Goal: Task Accomplishment & Management: Manage account settings

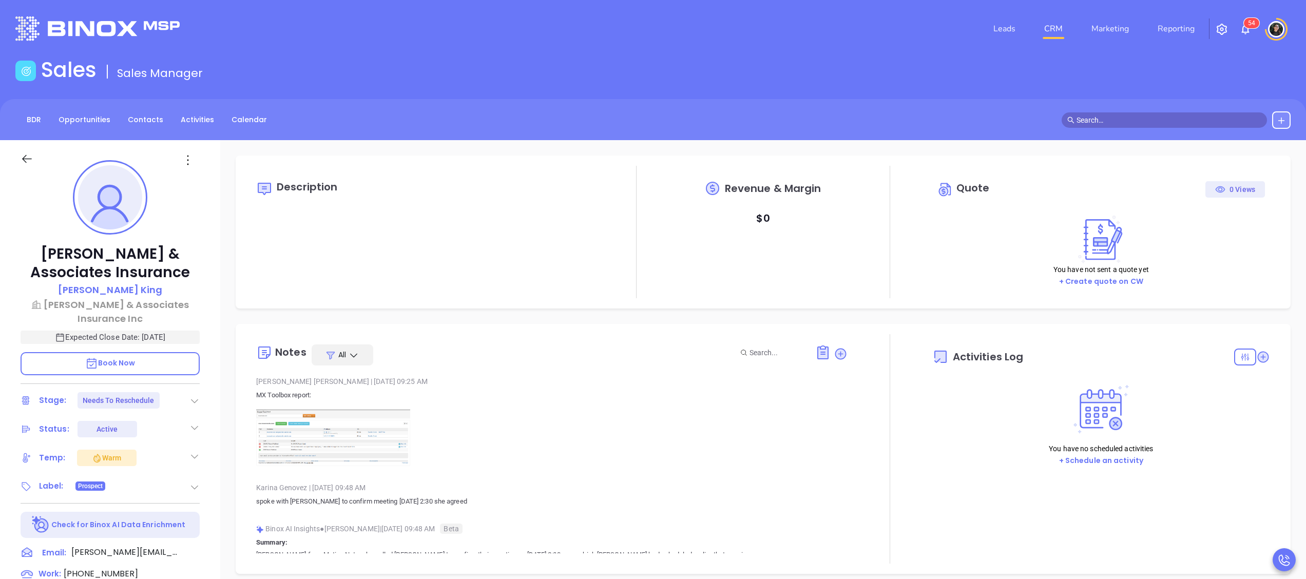
type input "[DATE]"
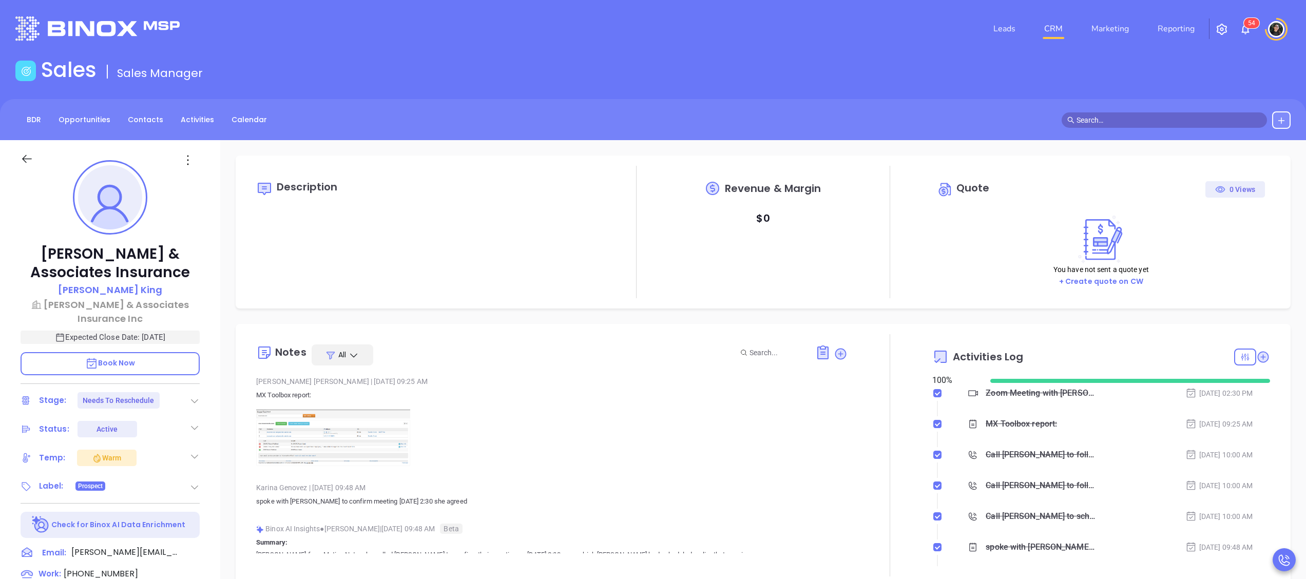
scroll to position [298, 0]
type input "[PERSON_NAME]"
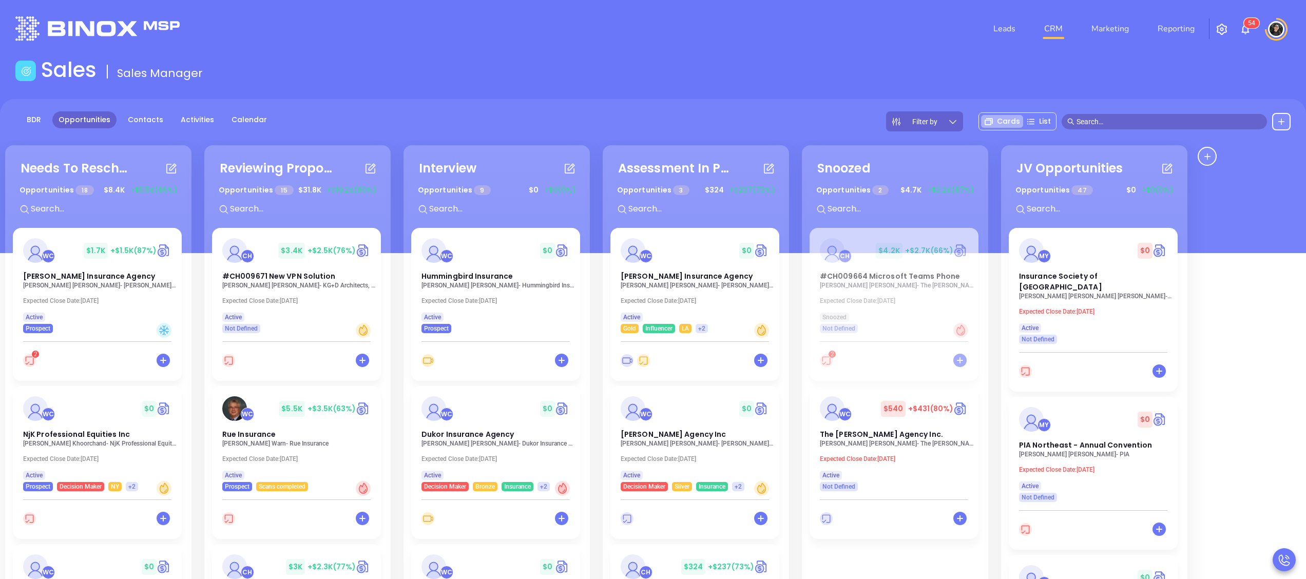
click at [810, 71] on div "Sales Sales Manager" at bounding box center [653, 72] width 1288 height 29
click at [471, 266] on div "WC $ 0 Hummingbird Insurance" at bounding box center [495, 260] width 161 height 44
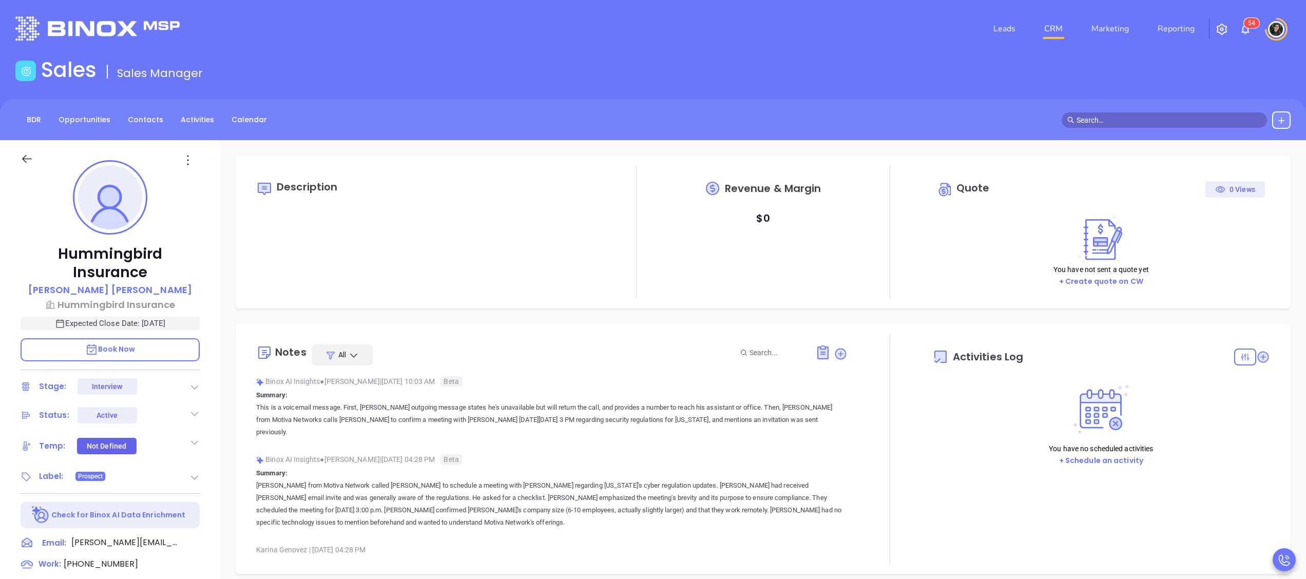
type input "10/02/2025"
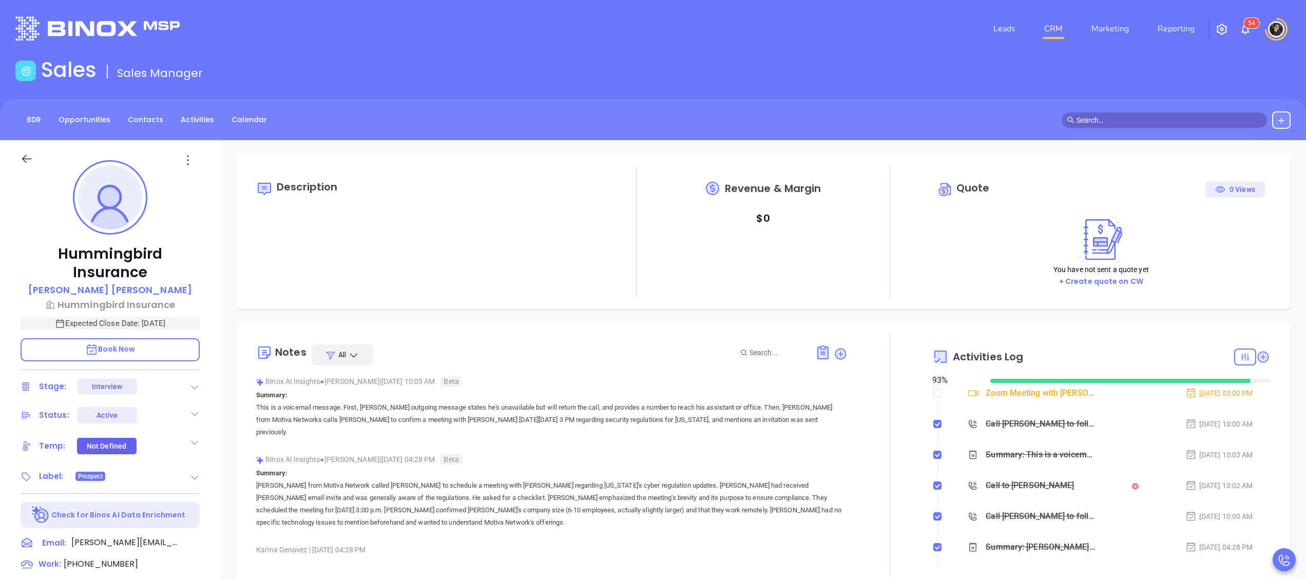
scroll to position [298, 0]
type input "Wendy Hernandez"
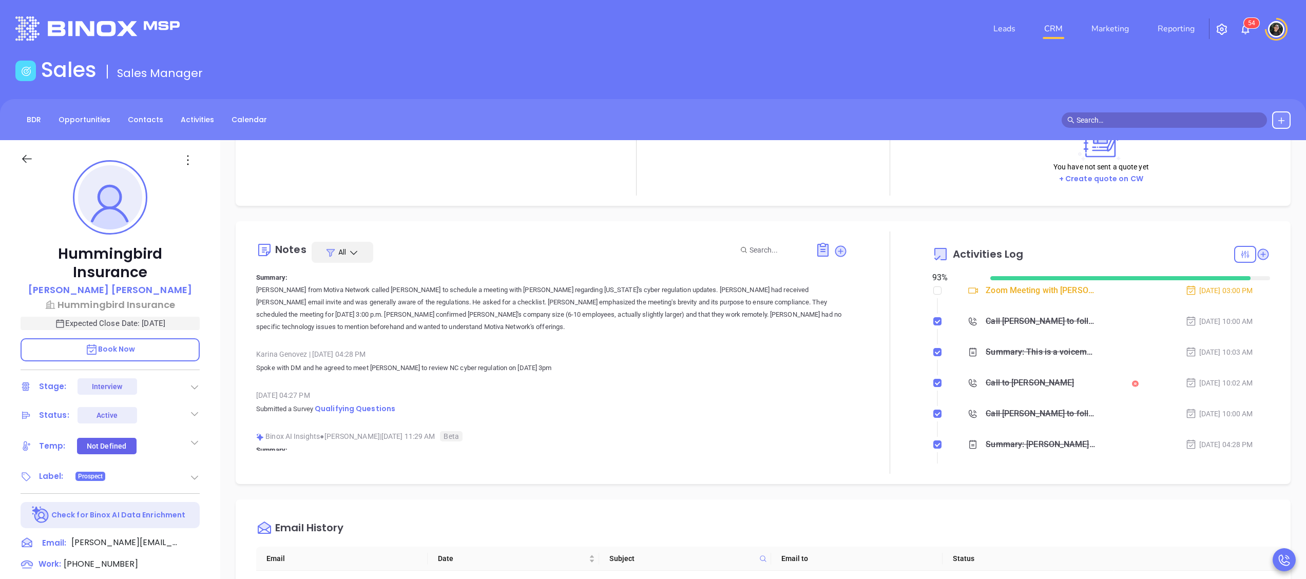
scroll to position [160, 0]
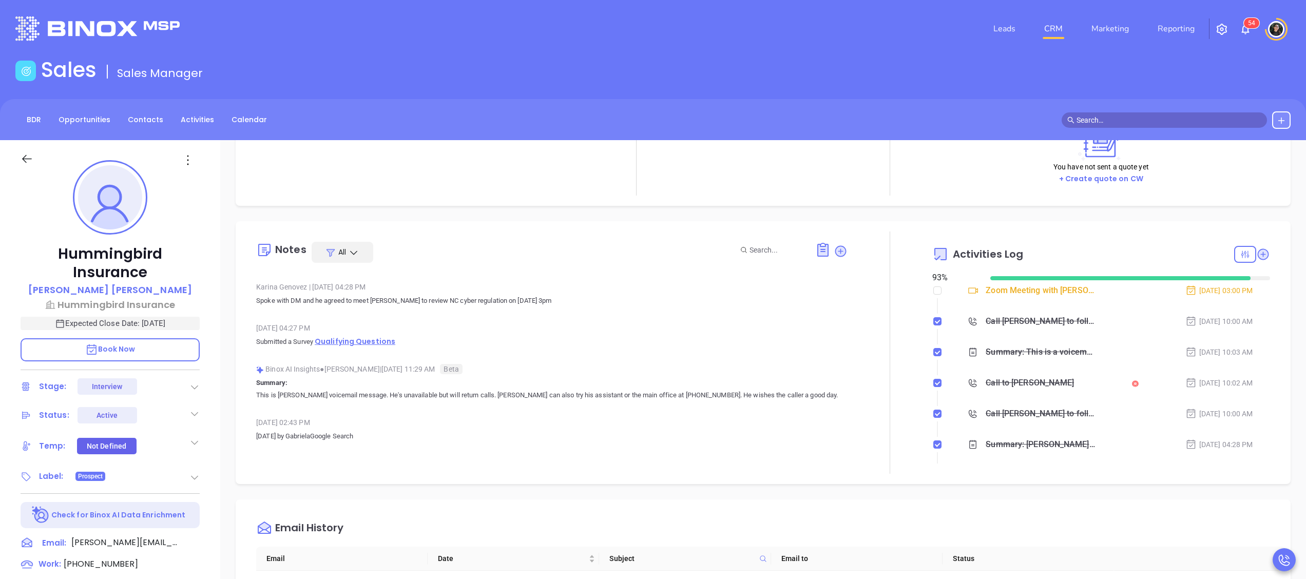
click at [352, 339] on span "Qualifying Questions" at bounding box center [355, 341] width 81 height 10
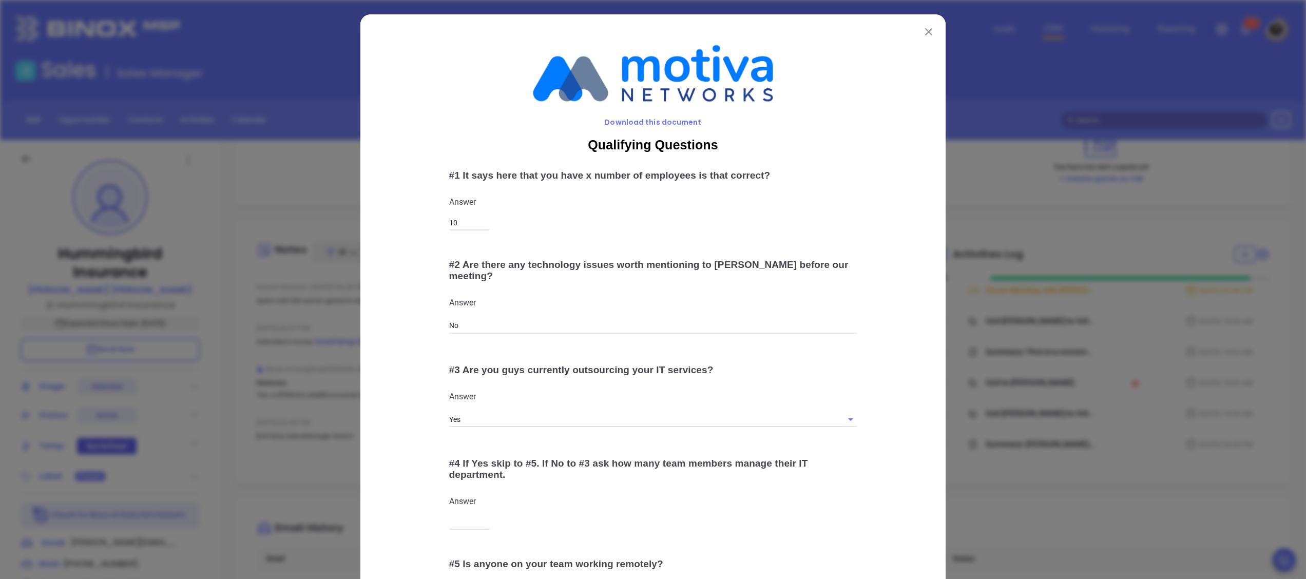
click at [845, 212] on div "Answer 10 ​" at bounding box center [653, 213] width 408 height 32
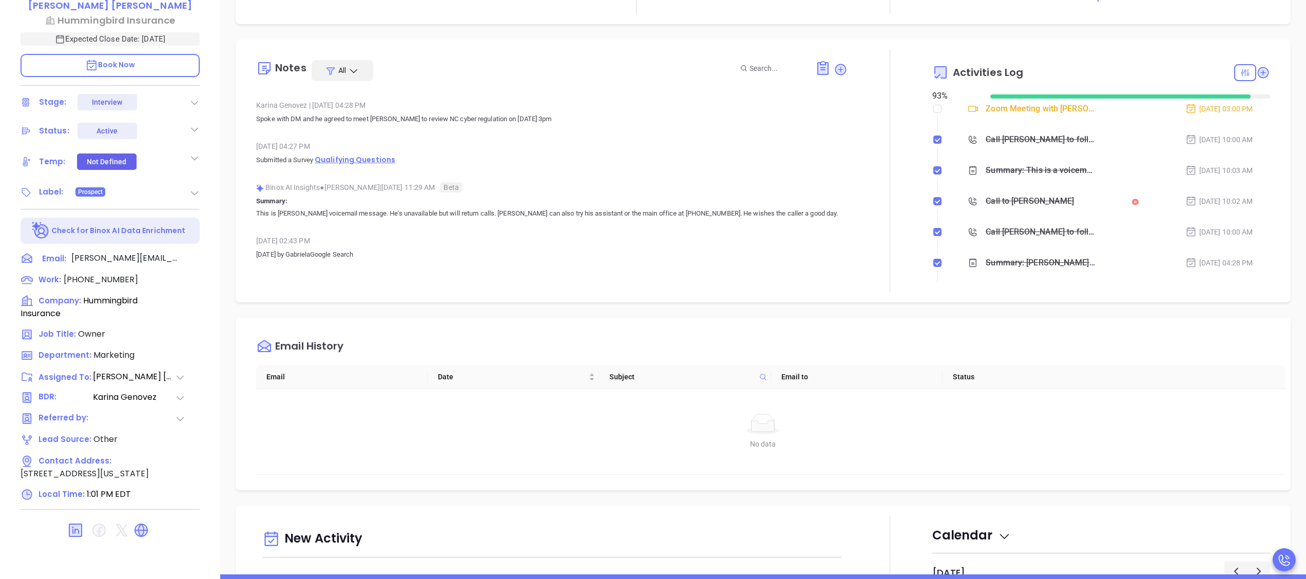
click at [374, 157] on span "Qualifying Questions" at bounding box center [355, 160] width 81 height 10
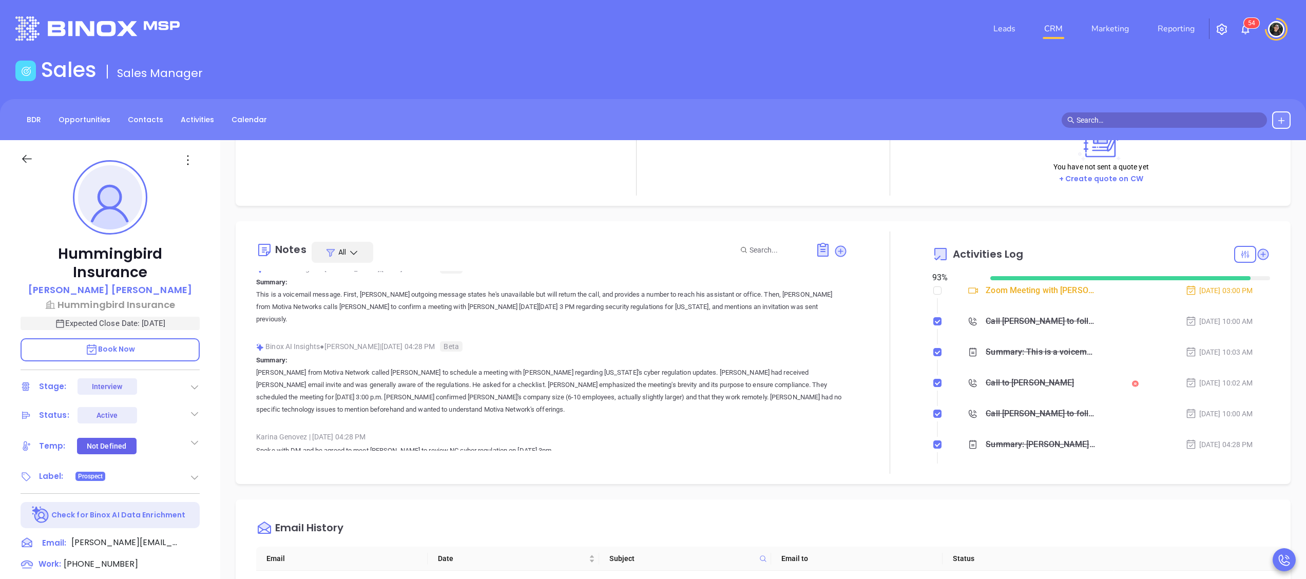
scroll to position [0, 0]
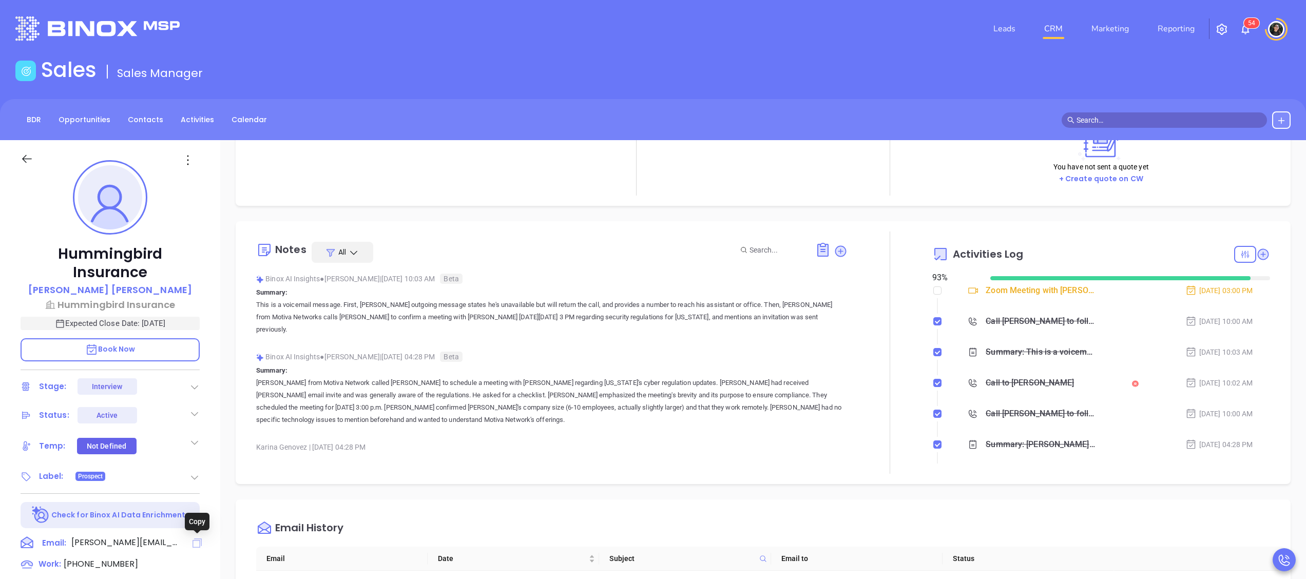
click at [200, 541] on icon at bounding box center [197, 543] width 9 height 9
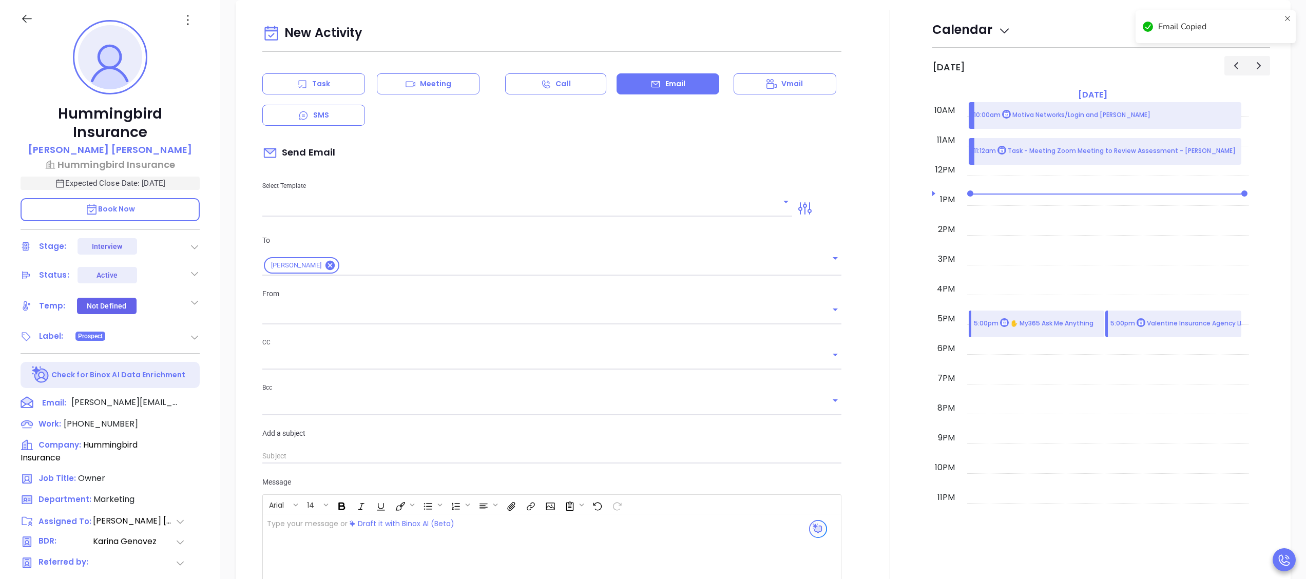
type input "Wendy Hernandez"
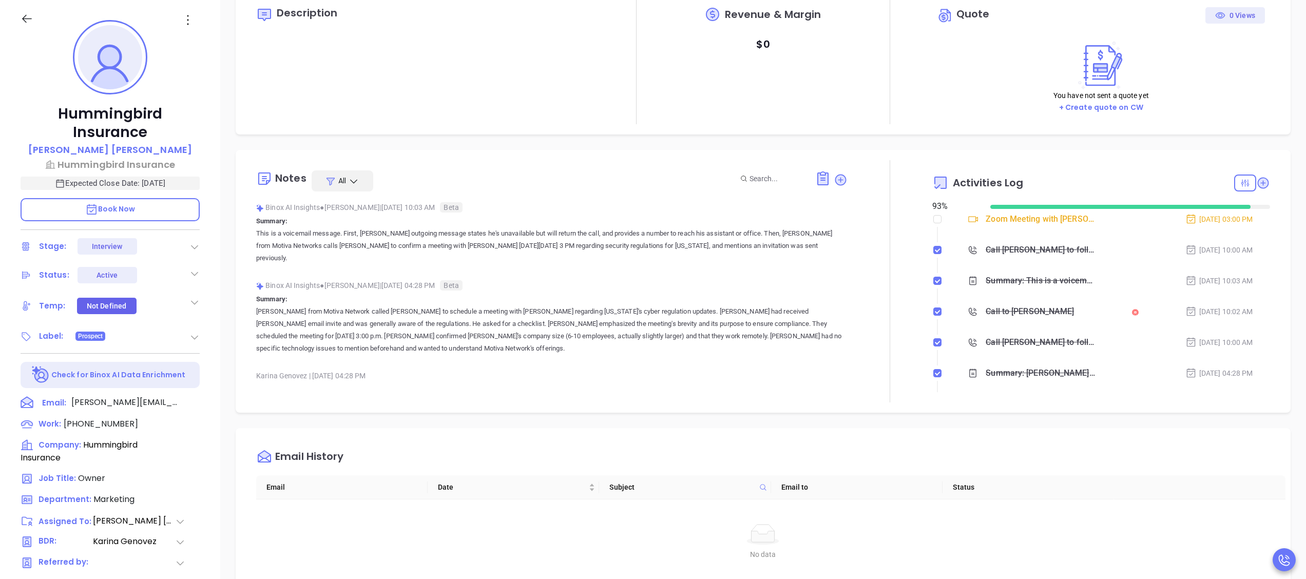
scroll to position [0, 0]
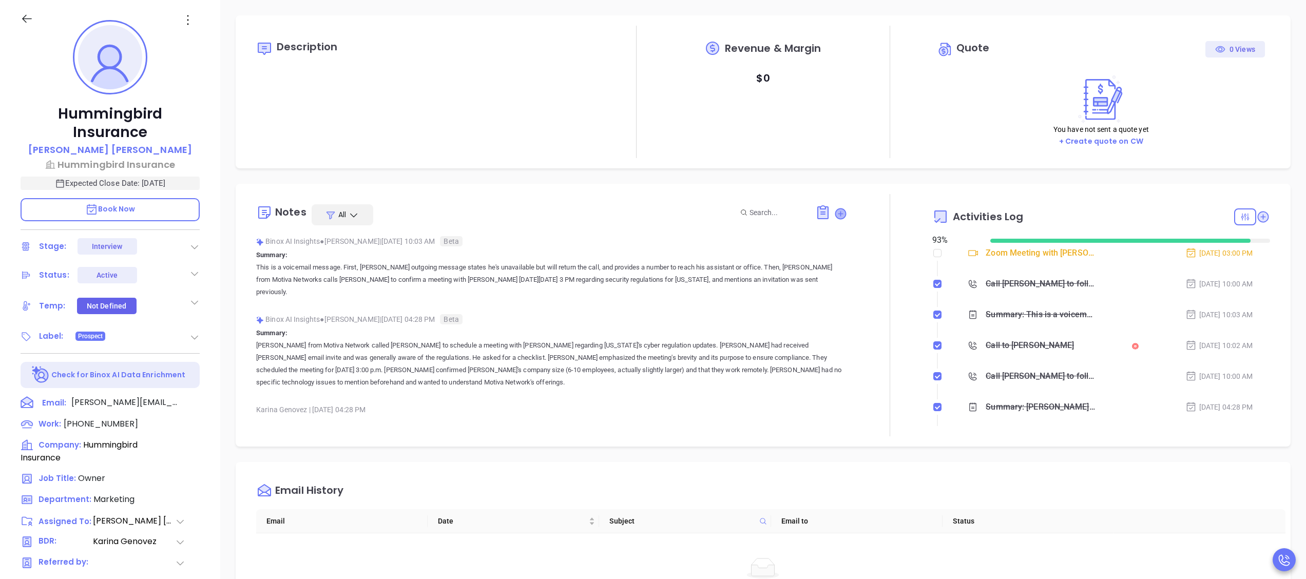
click at [836, 214] on icon at bounding box center [841, 213] width 10 height 10
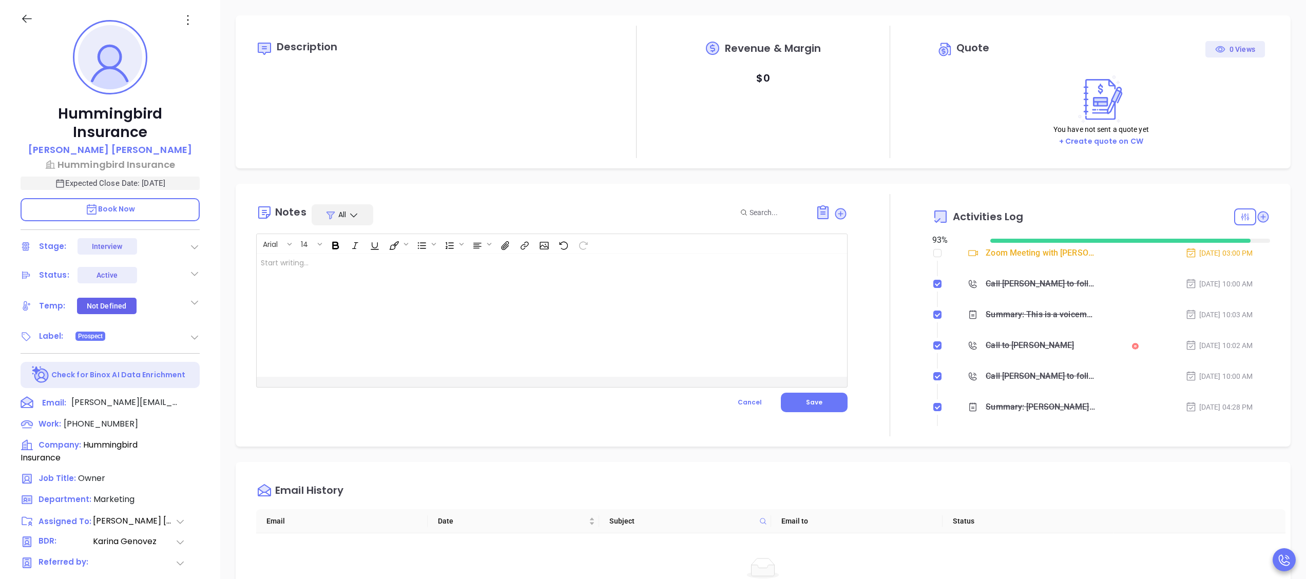
click at [492, 299] on div at bounding box center [531, 315] width 549 height 123
click at [813, 402] on span "Save" at bounding box center [814, 402] width 16 height 9
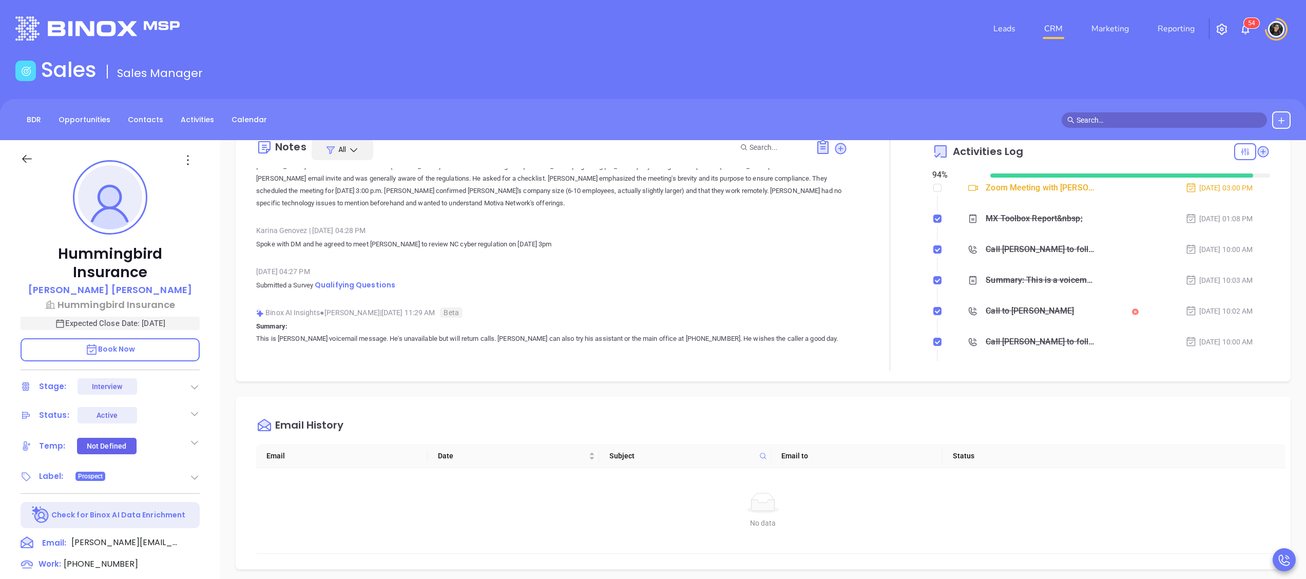
scroll to position [264, 0]
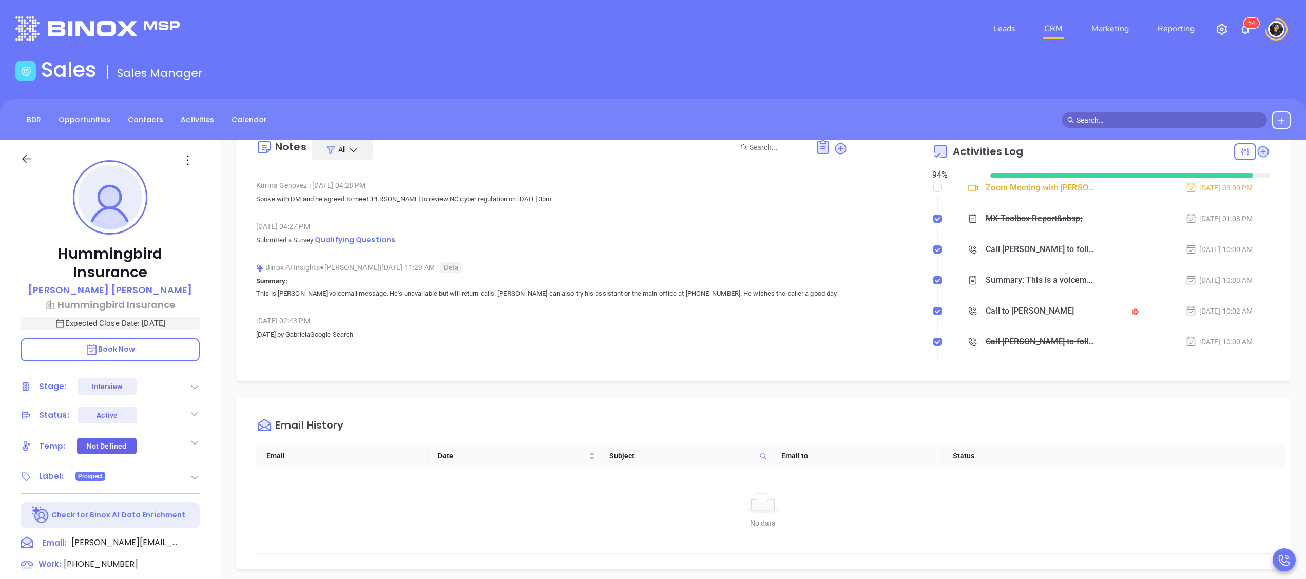
click at [374, 243] on span "Qualifying Questions" at bounding box center [355, 240] width 81 height 10
click at [1067, 19] on link "CRM" at bounding box center [1053, 28] width 27 height 21
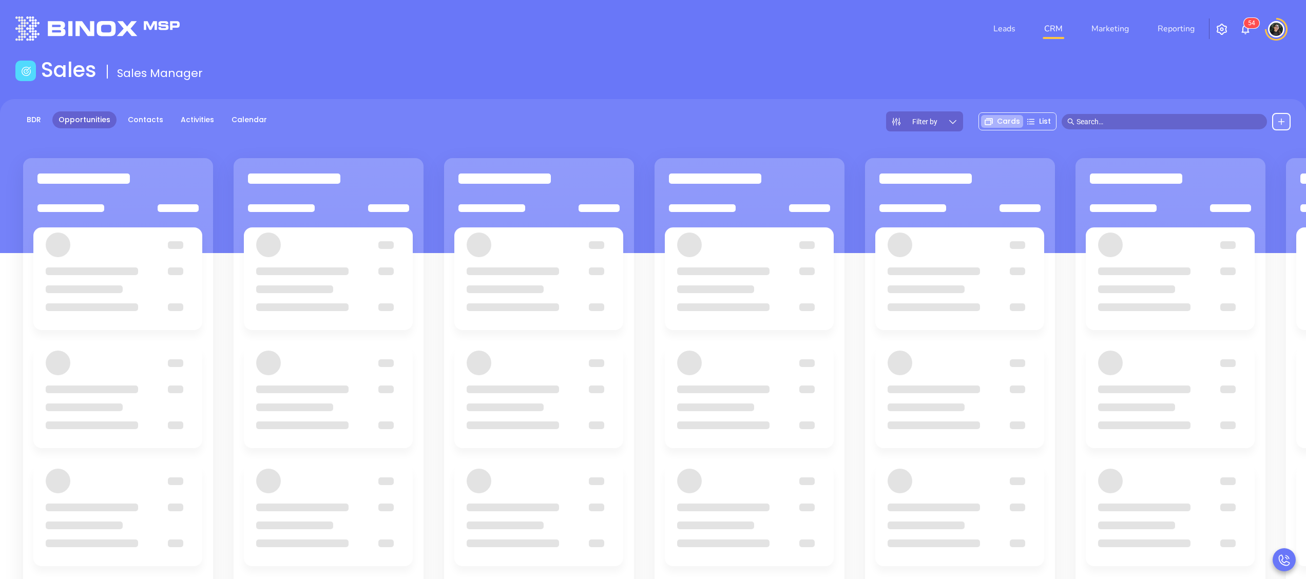
click at [904, 49] on header "Leads CRM Marketing Reporting 5 4 Financial Leads Leads" at bounding box center [652, 29] width 1275 height 58
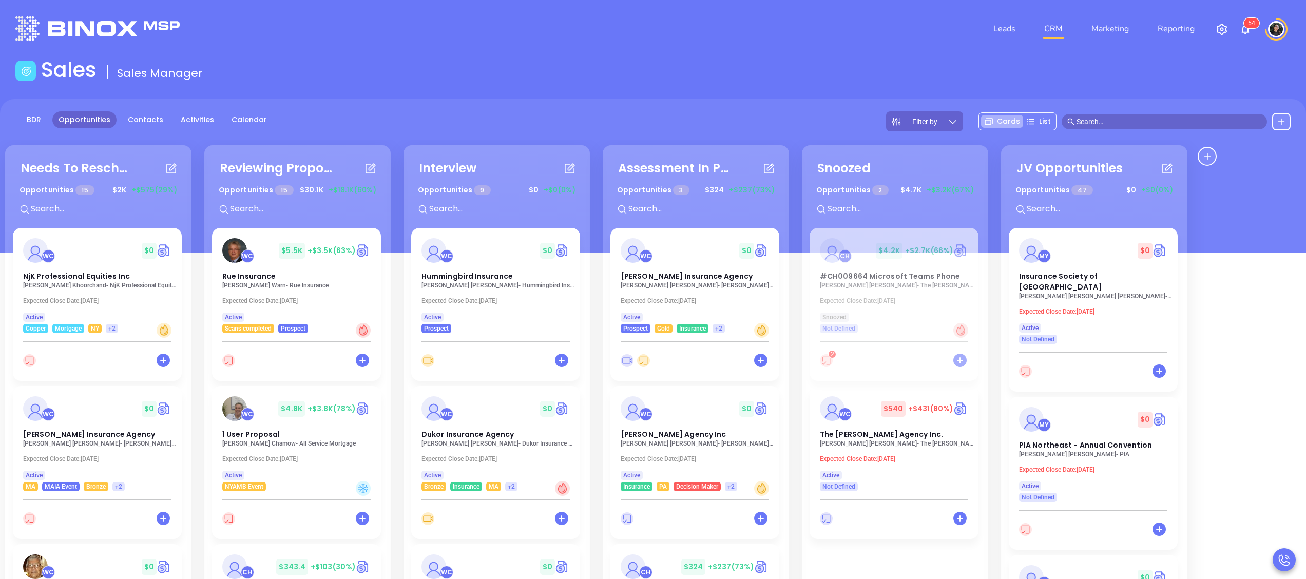
click at [463, 442] on p "Abraham Sillah - Dukor Insurance Agency" at bounding box center [499, 443] width 154 height 7
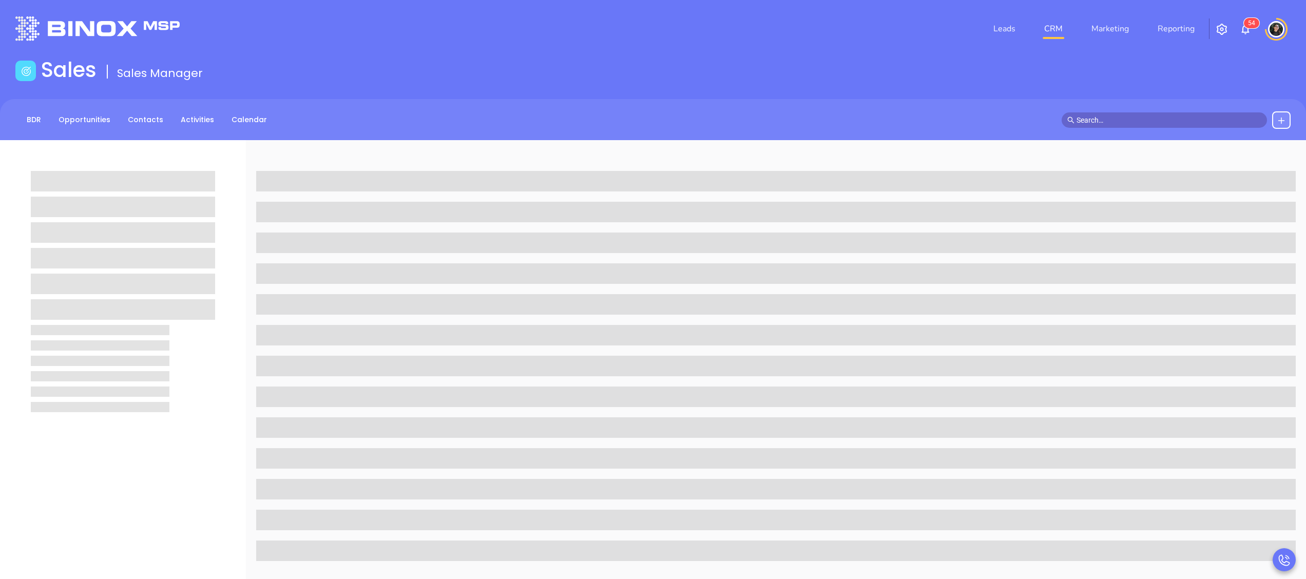
click at [726, 46] on div "Leads CRM Marketing Reporting 5 4" at bounding box center [868, 28] width 859 height 37
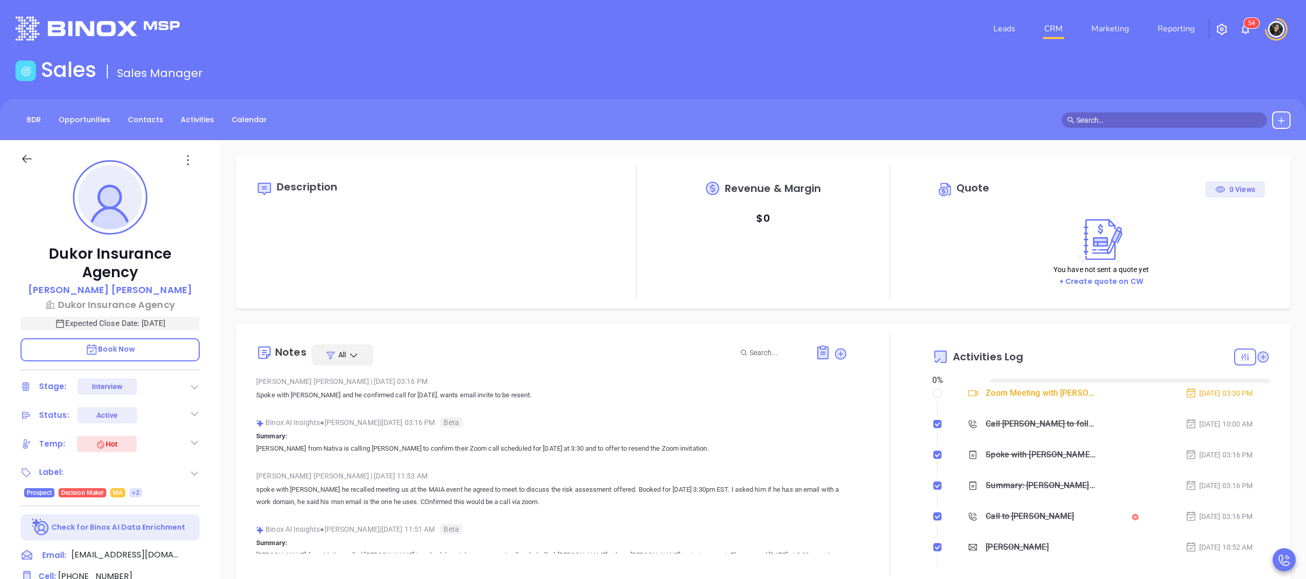
type input "10/02/2025"
type input "Wendy Hernandez"
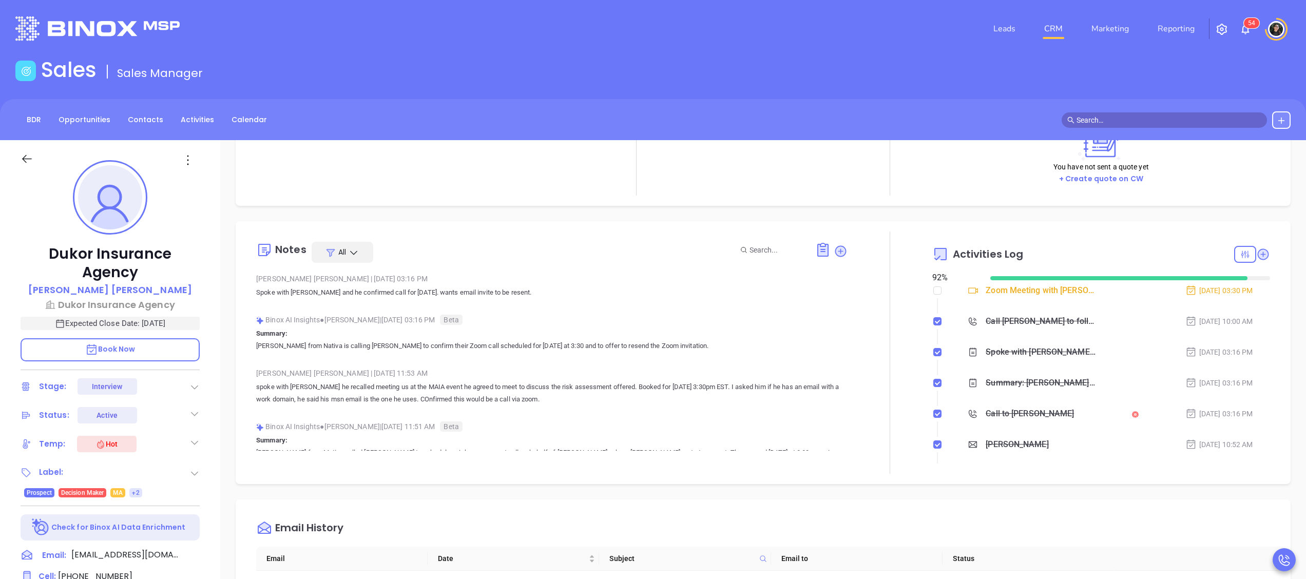
scroll to position [136, 0]
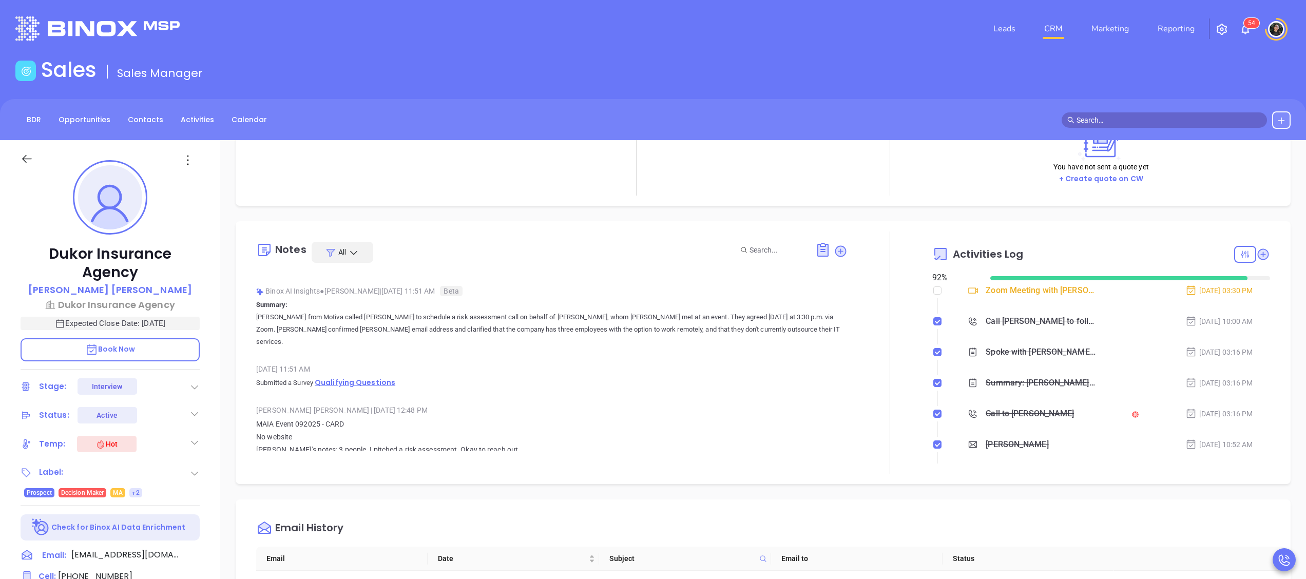
click at [354, 377] on span "Qualifying Questions" at bounding box center [355, 382] width 81 height 10
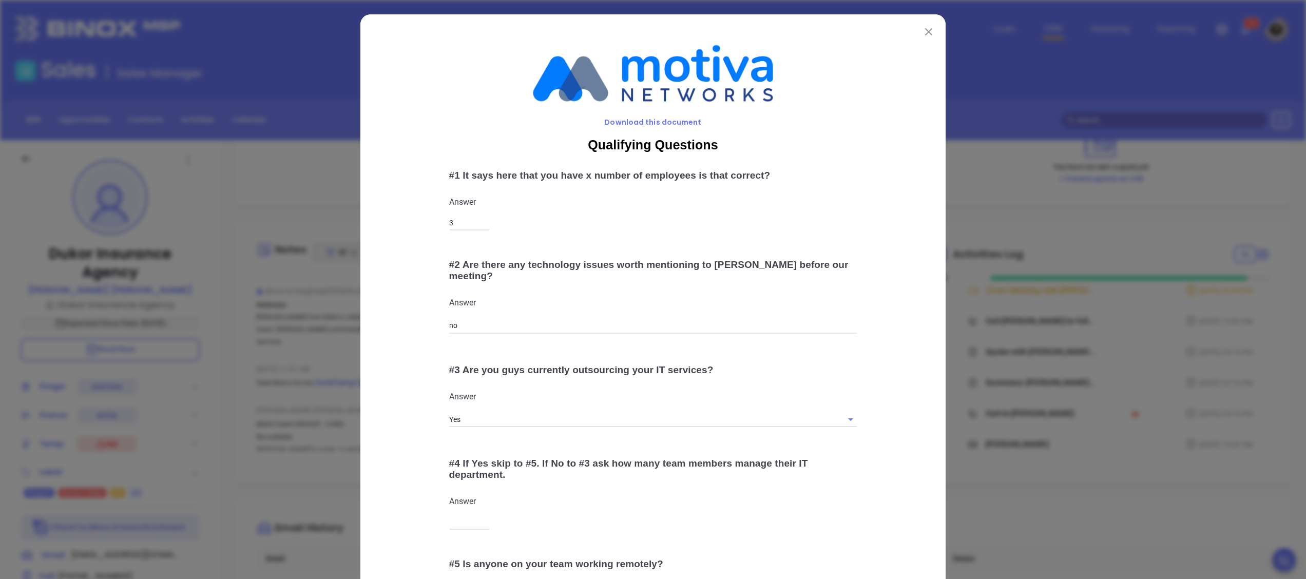
click at [922, 29] on button at bounding box center [928, 31] width 13 height 13
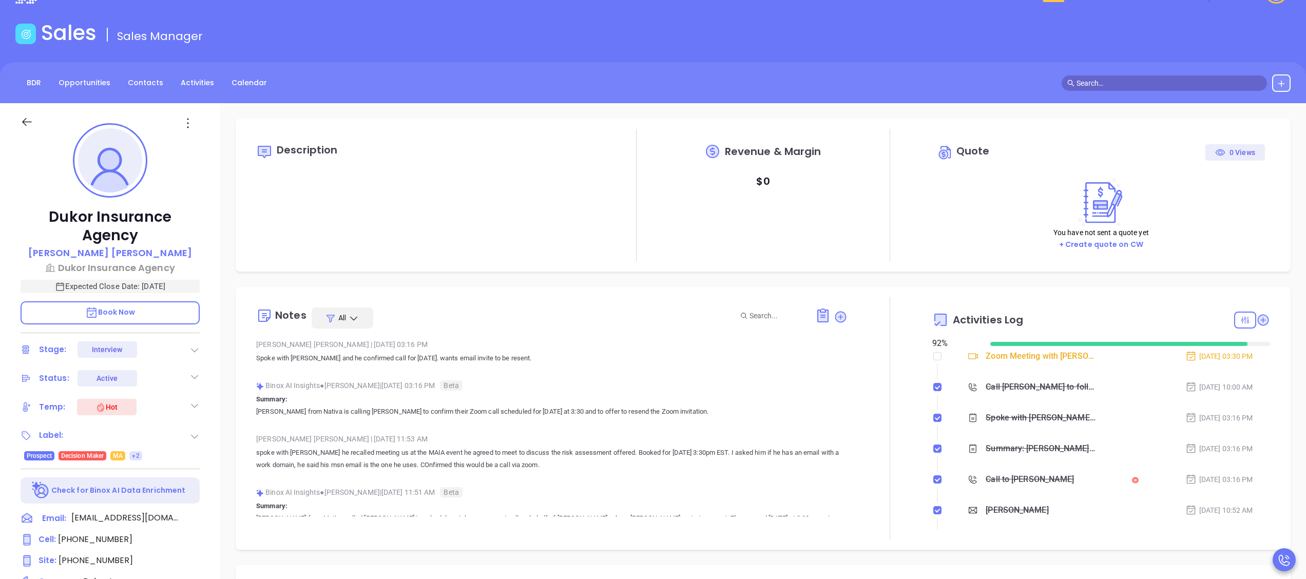
scroll to position [0, 0]
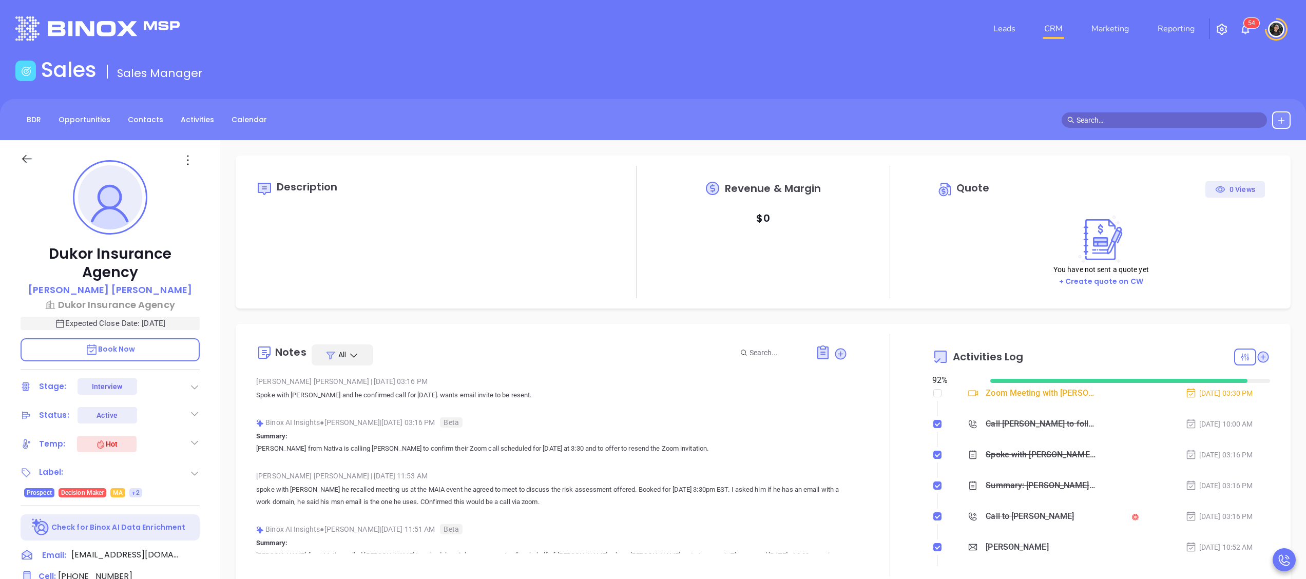
click at [1056, 33] on link "CRM" at bounding box center [1053, 28] width 27 height 21
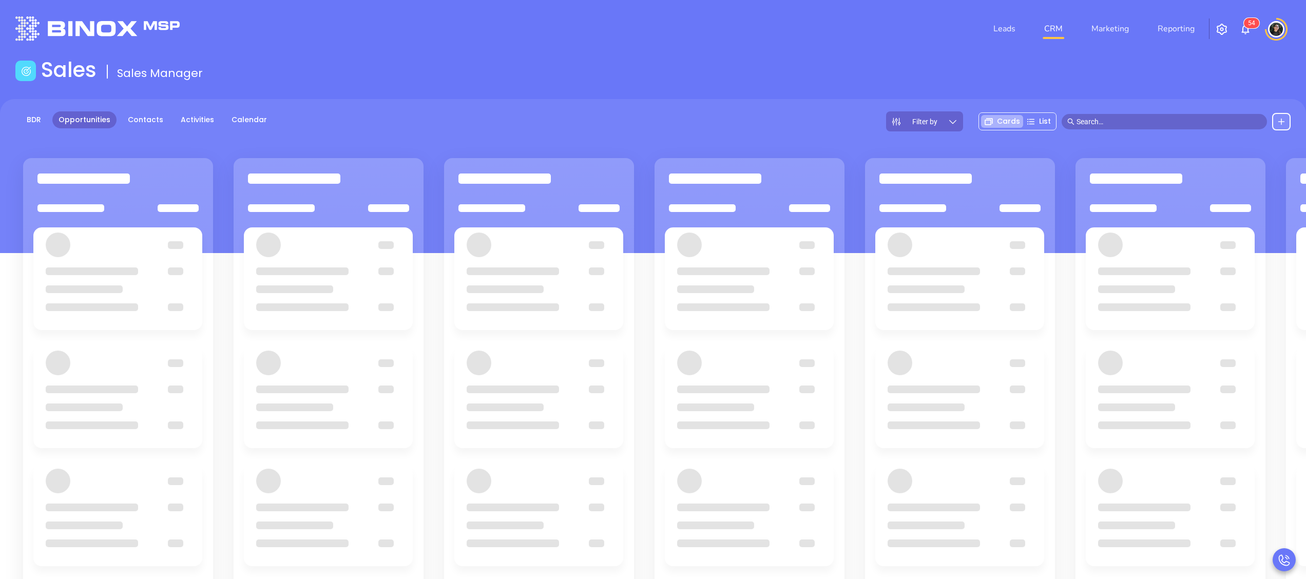
click at [1143, 112] on div "Filter by Cards List" at bounding box center [1088, 121] width 405 height 20
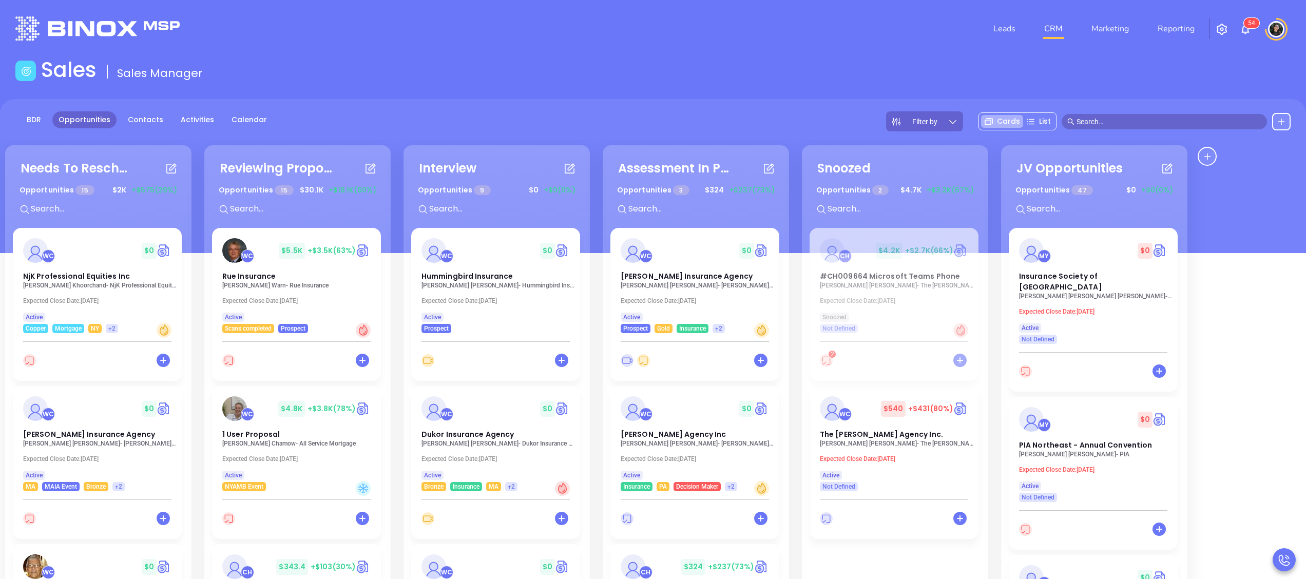
click at [1145, 114] on span at bounding box center [1164, 121] width 205 height 15
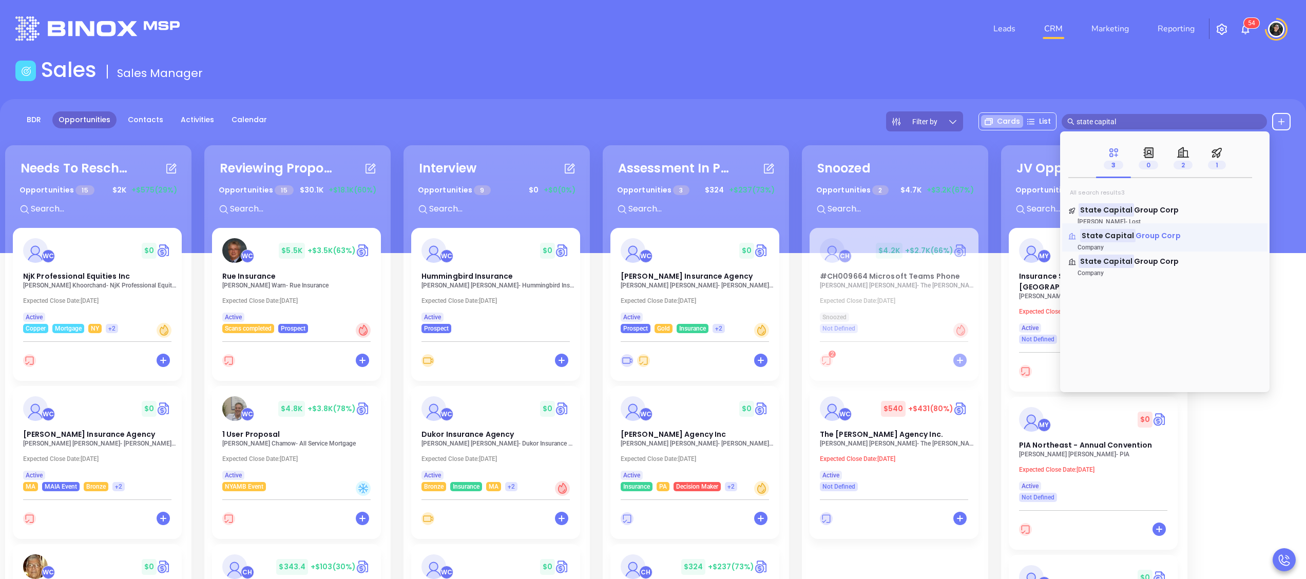
type input "state capital"
click at [1122, 236] on mark "State Capital" at bounding box center [1107, 235] width 55 height 13
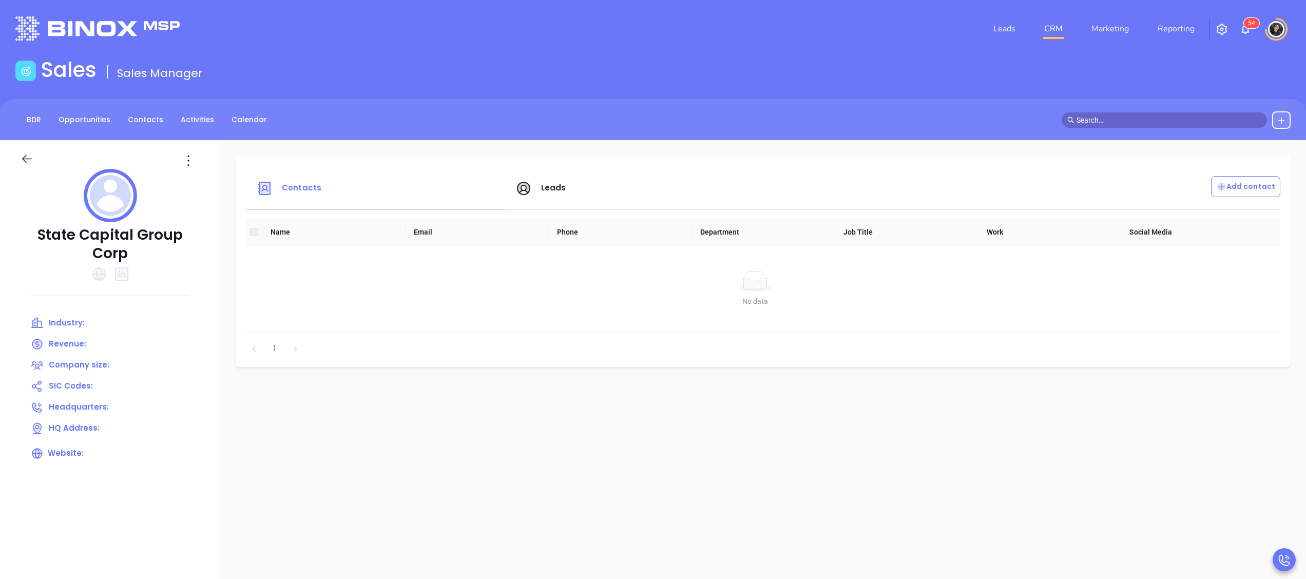
click at [1126, 122] on input "text" at bounding box center [1169, 120] width 185 height 11
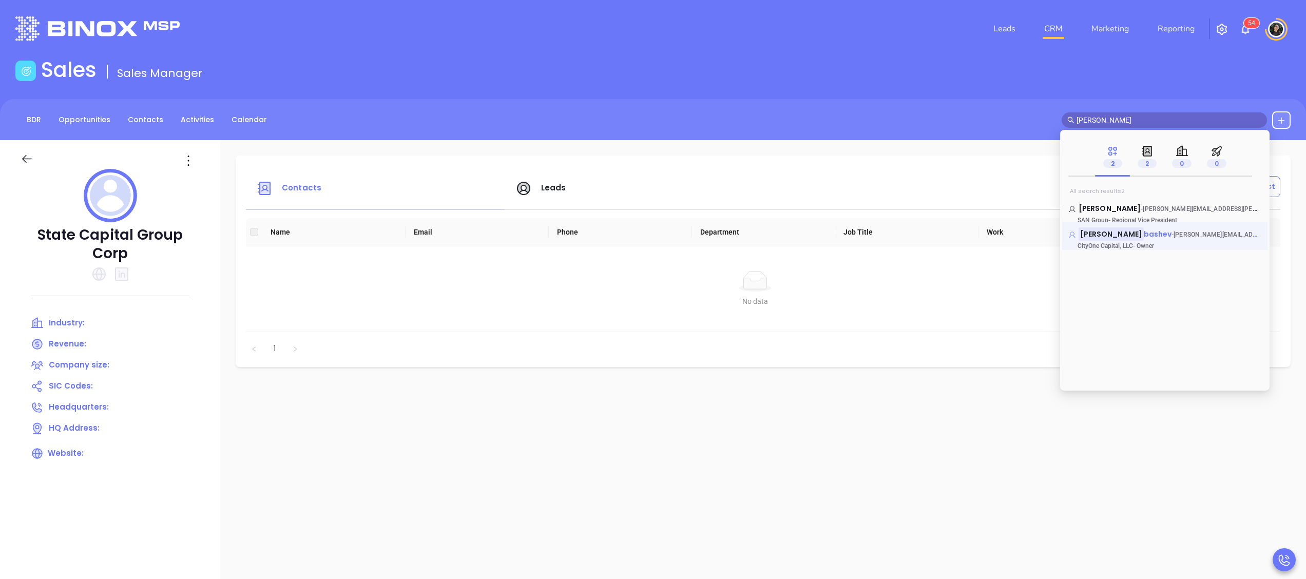
type input "mike ak"
click at [1144, 233] on span "bashev" at bounding box center [1158, 234] width 28 height 10
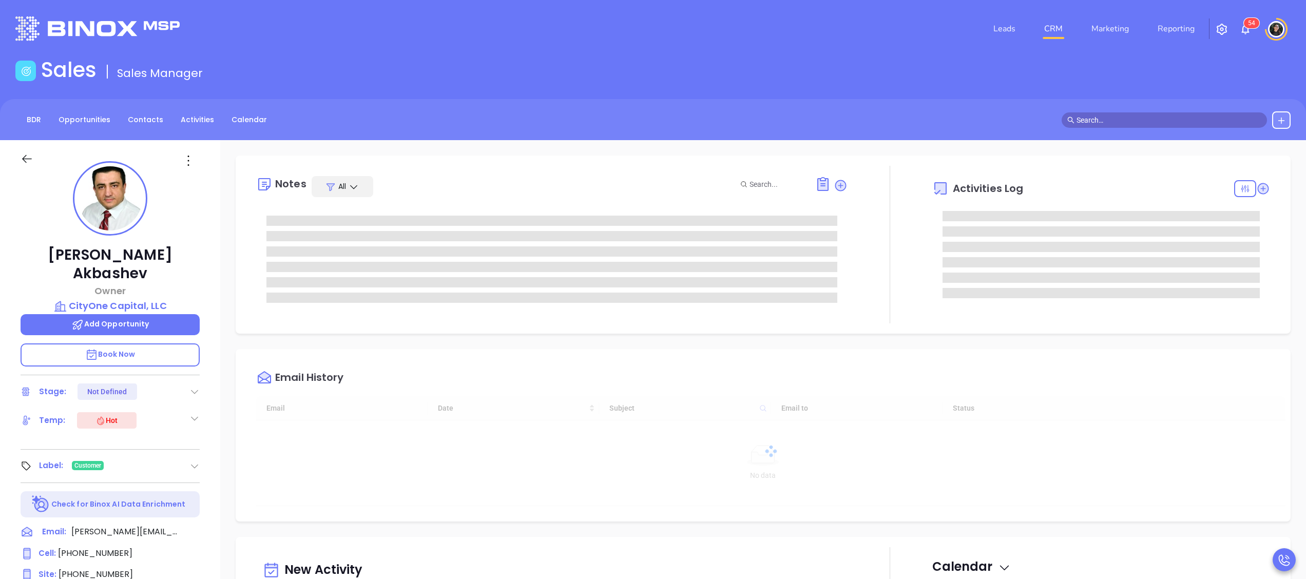
type input "10/02/2025"
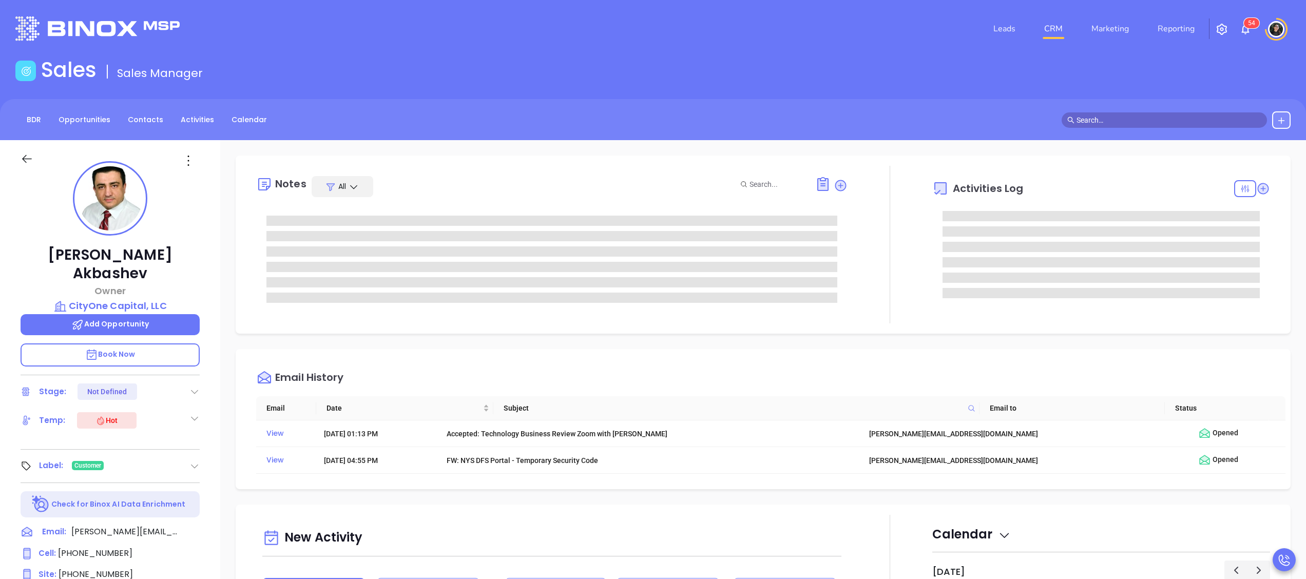
type input "Wendy Hernandez"
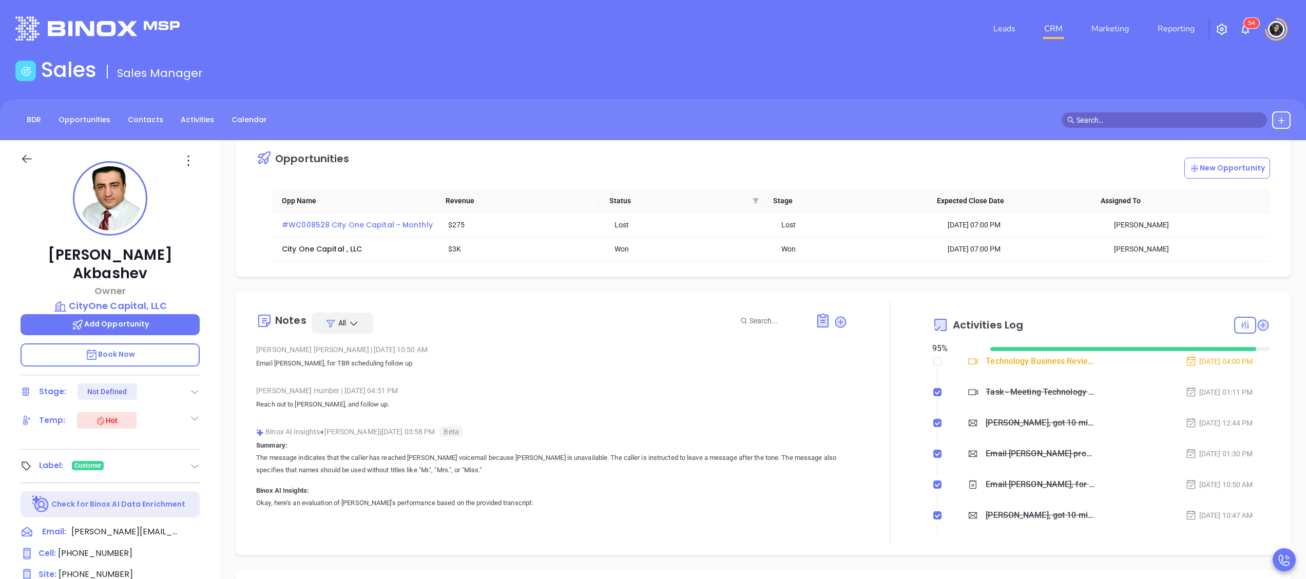
scroll to position [0, 0]
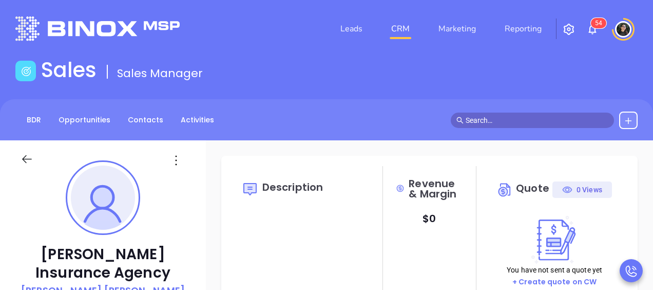
type input "[DATE]"
type input "[PERSON_NAME]"
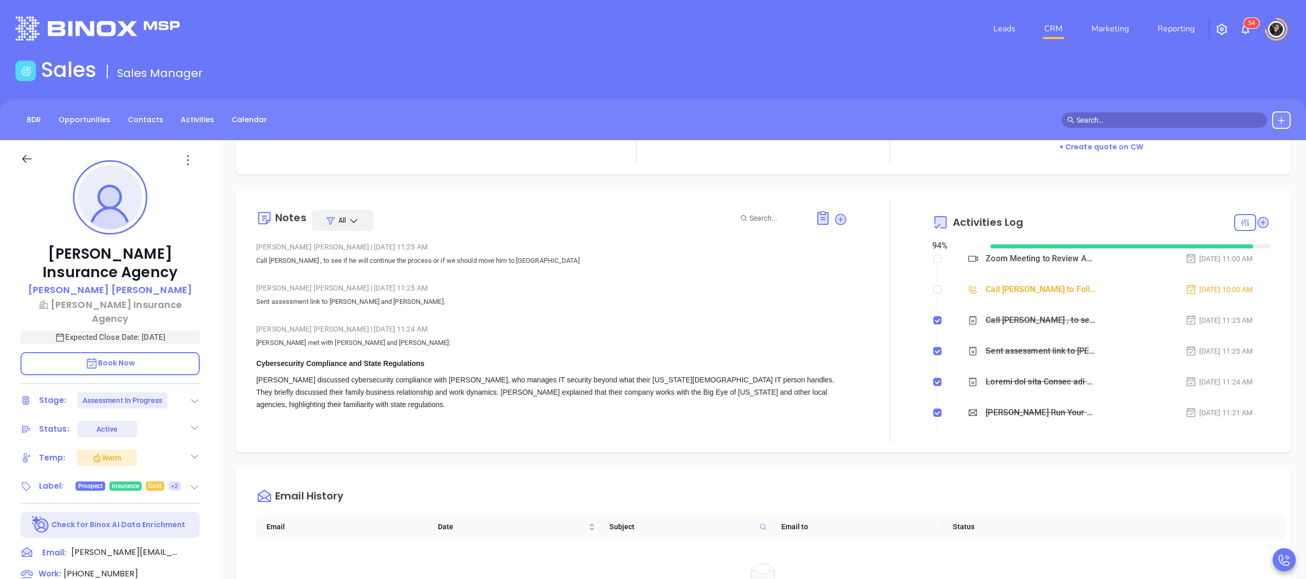
scroll to position [103, 0]
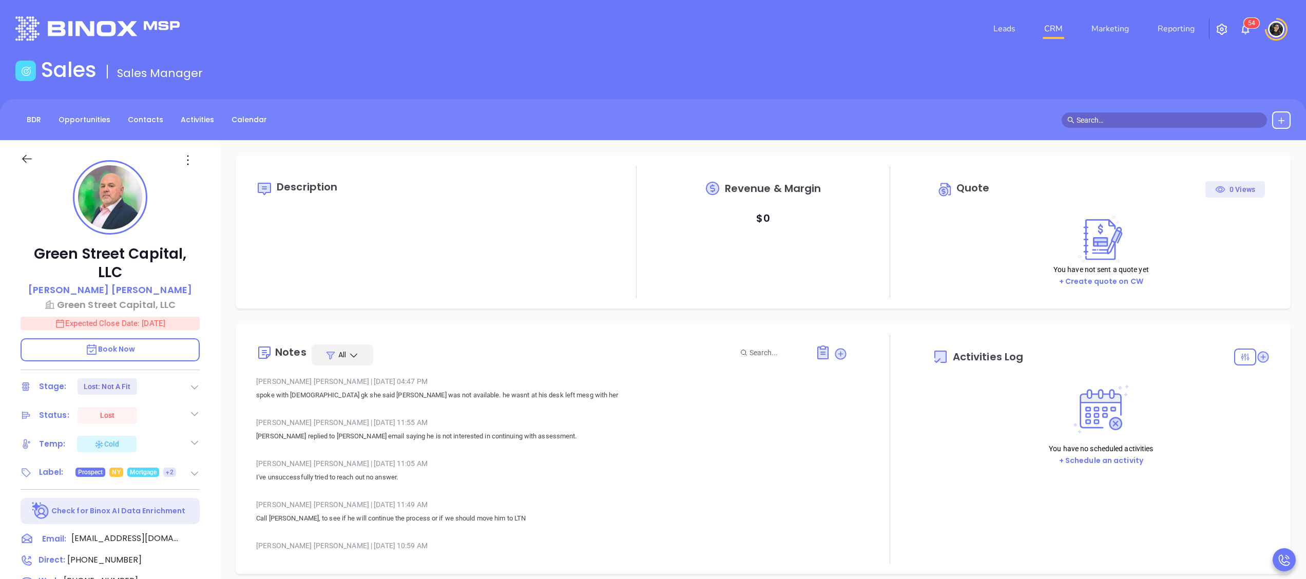
type input "10/02/2025"
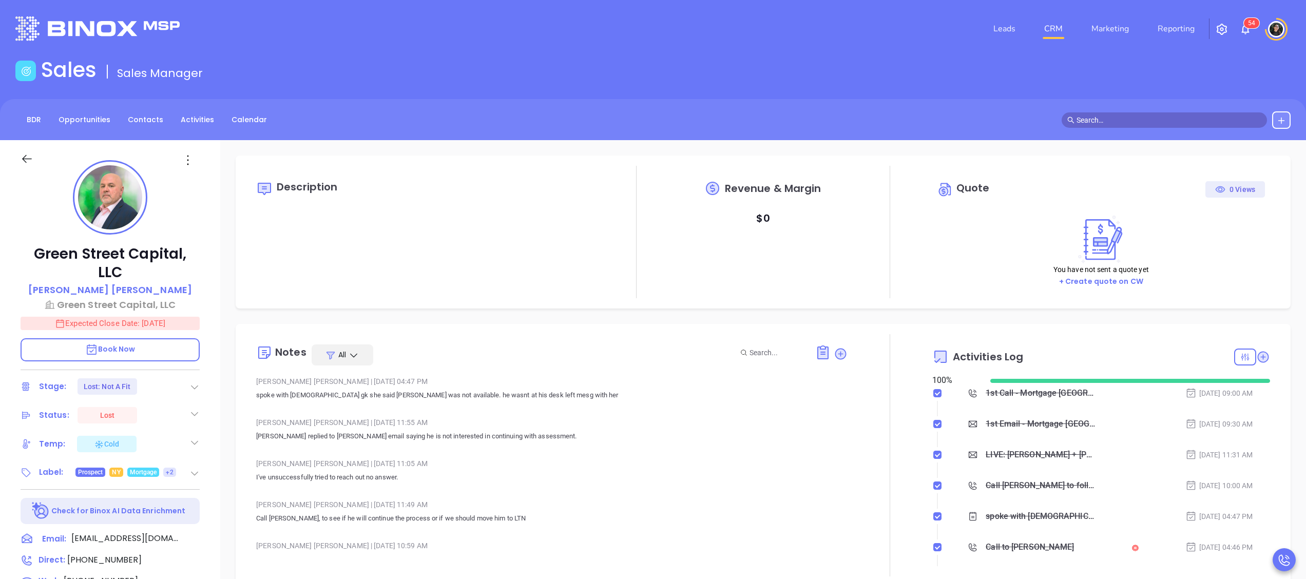
type input "Wendy Hernandez"
click at [1129, 115] on input "text" at bounding box center [1169, 120] width 185 height 11
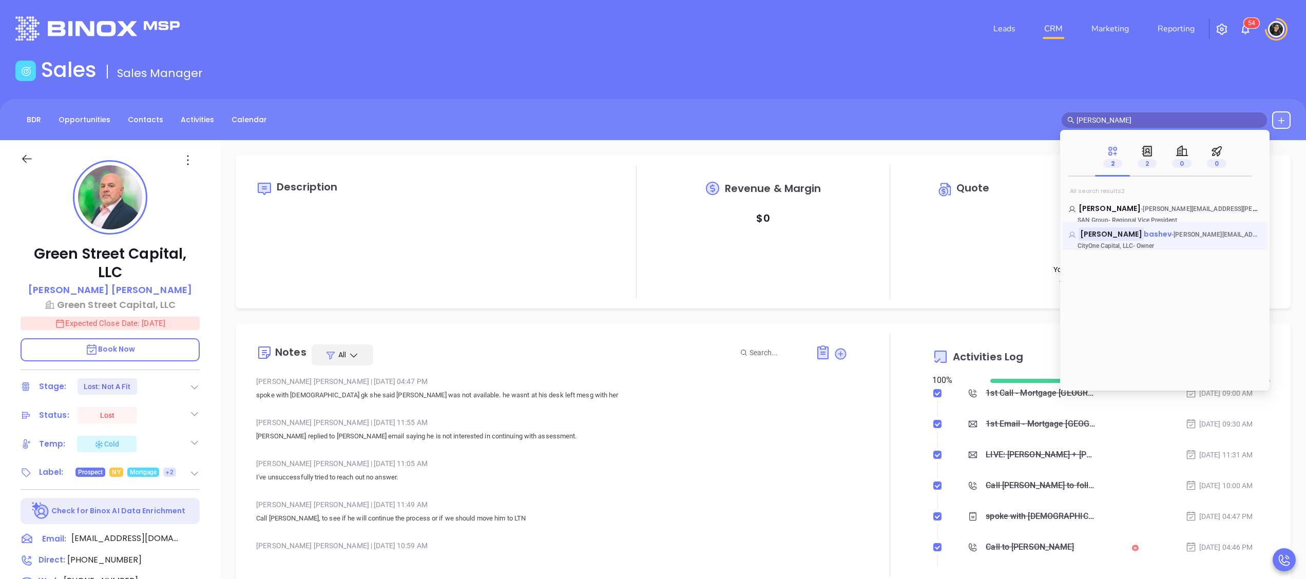
type input "mike ak"
click at [1099, 235] on mark "Mike Ak" at bounding box center [1111, 233] width 65 height 13
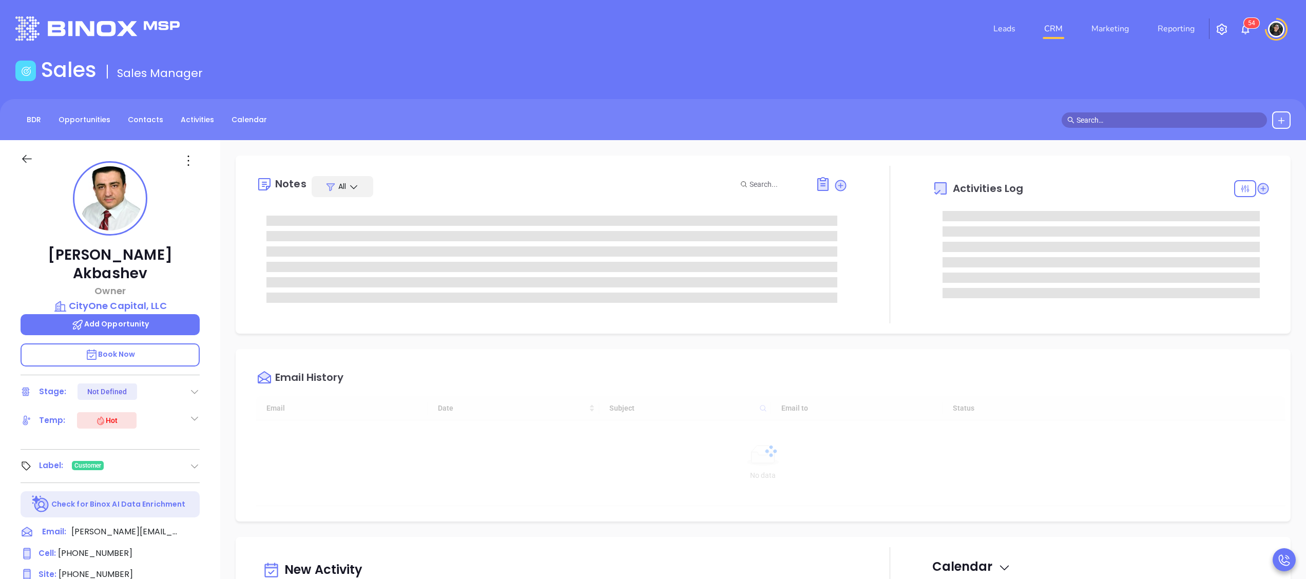
type input "10/02/2025"
type input "Wendy Hernandez"
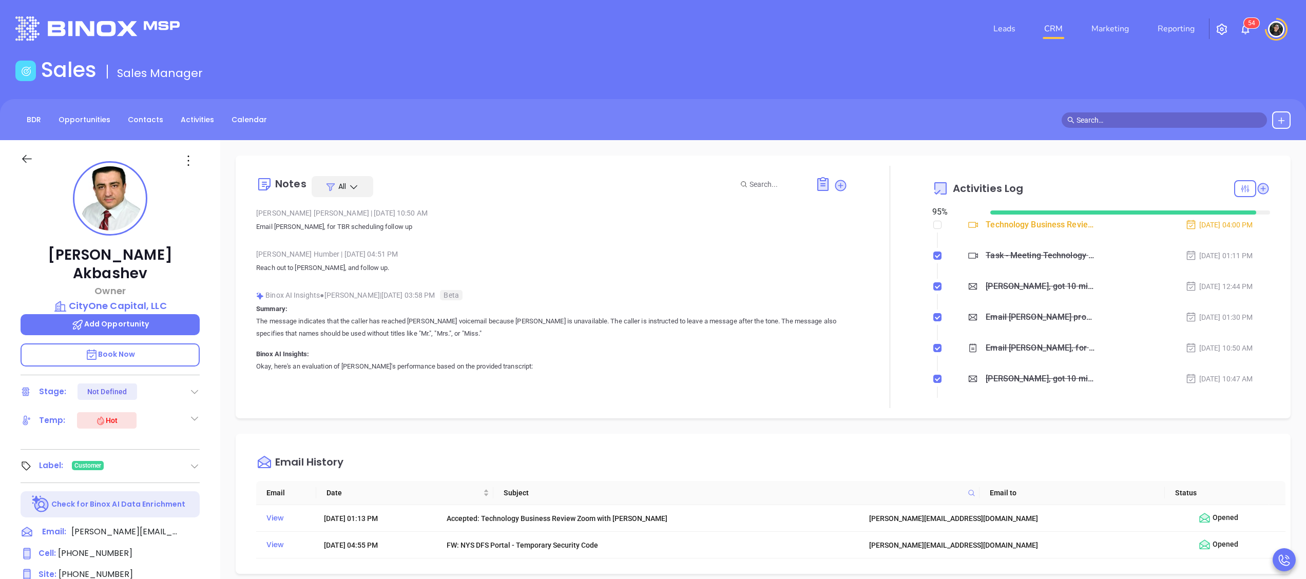
click at [170, 344] on p "Book Now" at bounding box center [110, 355] width 179 height 23
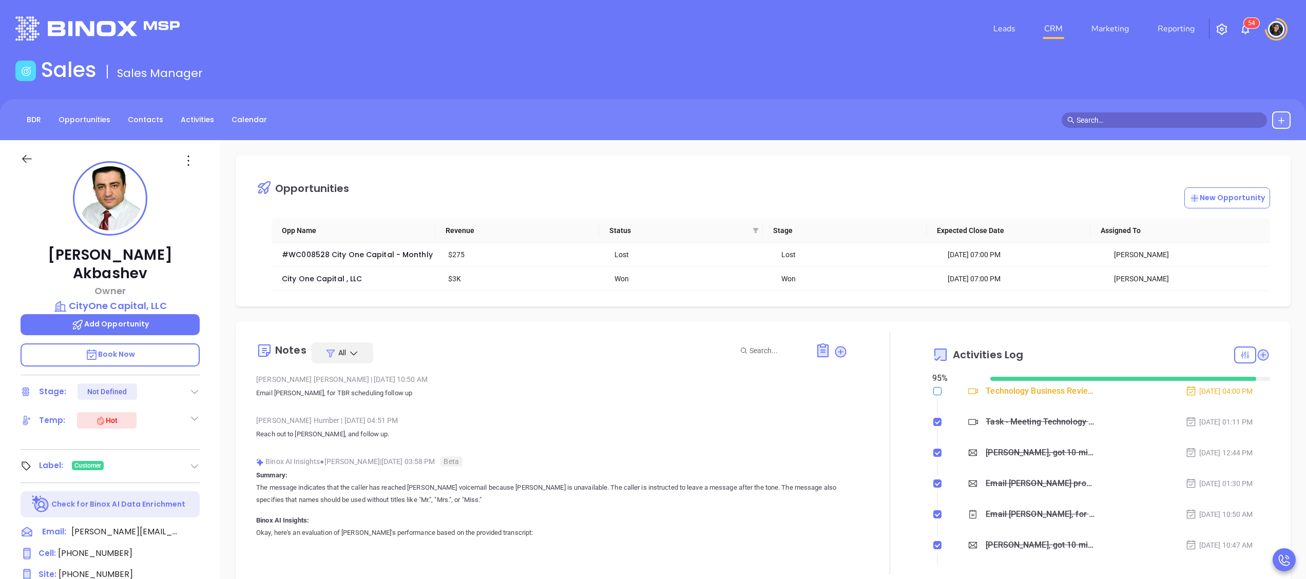
click at [933, 392] on input "checkbox" at bounding box center [937, 391] width 8 height 8
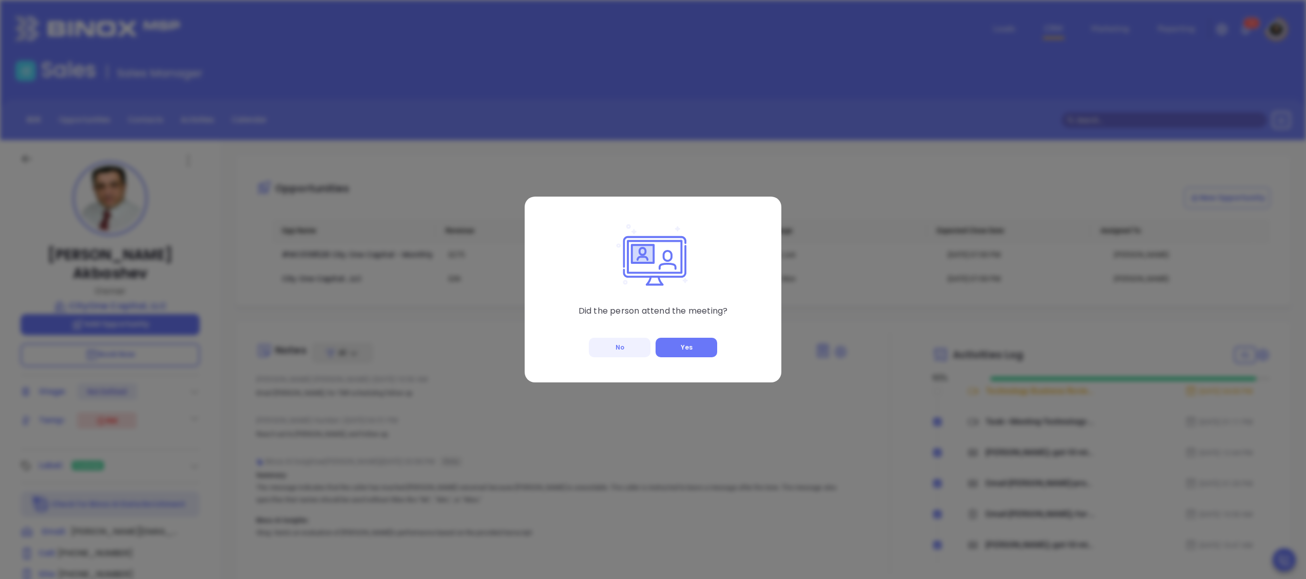
click at [606, 346] on button "No" at bounding box center [620, 348] width 62 height 20
checkbox input "true"
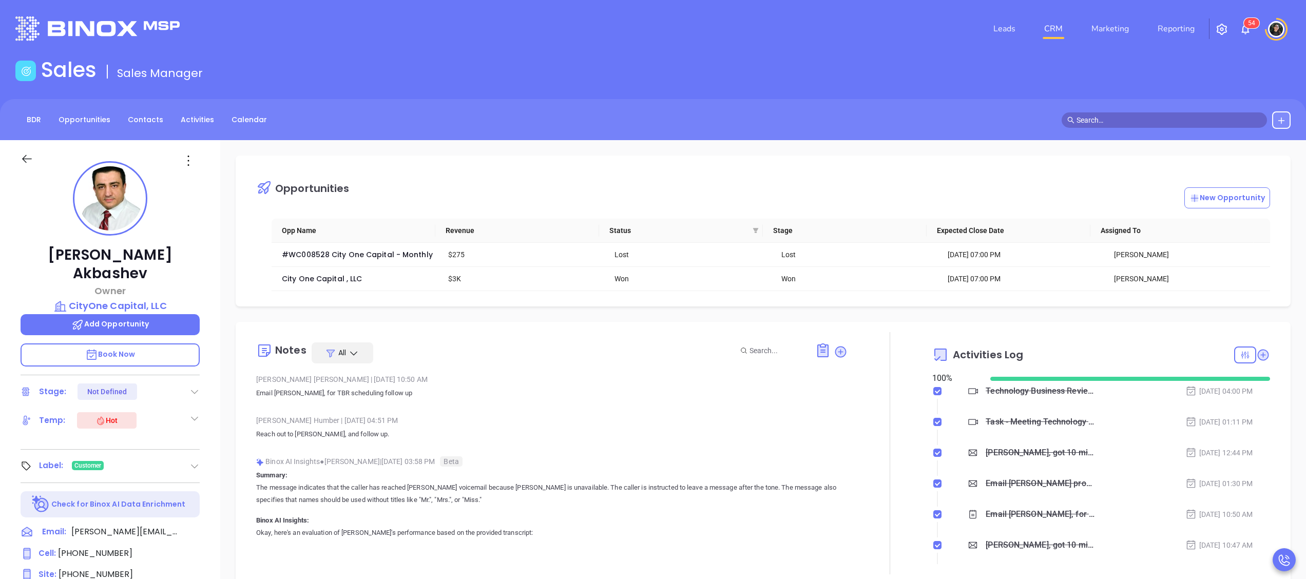
click at [991, 399] on div "Technology Business Review Zoom with Walter - Mike Akbashev" at bounding box center [1041, 391] width 110 height 15
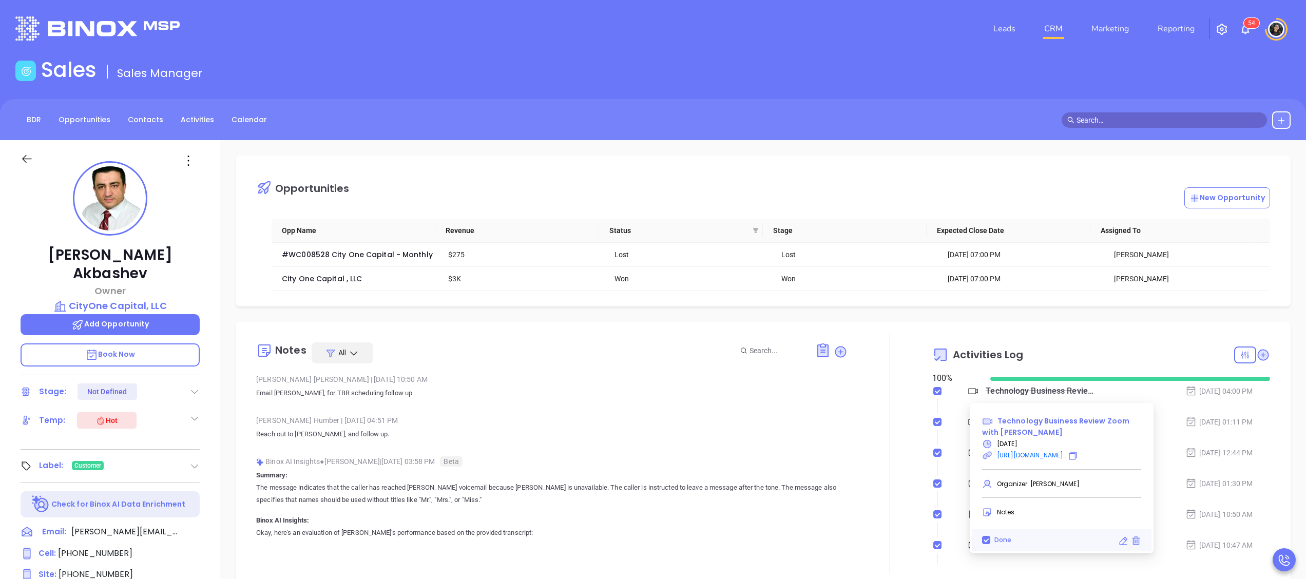
copy span "Technology Business Review Zoom with Walter - Mike Akbashev"
drag, startPoint x: 1091, startPoint y: 433, endPoint x: 1001, endPoint y: 422, distance: 91.1
click at [1001, 422] on div "Technology Business Review Zoom with Walter - Mike Akbashev" at bounding box center [1061, 426] width 171 height 23
copy span "echnology Business Review Zoom with Walter - Mike Akbashev"
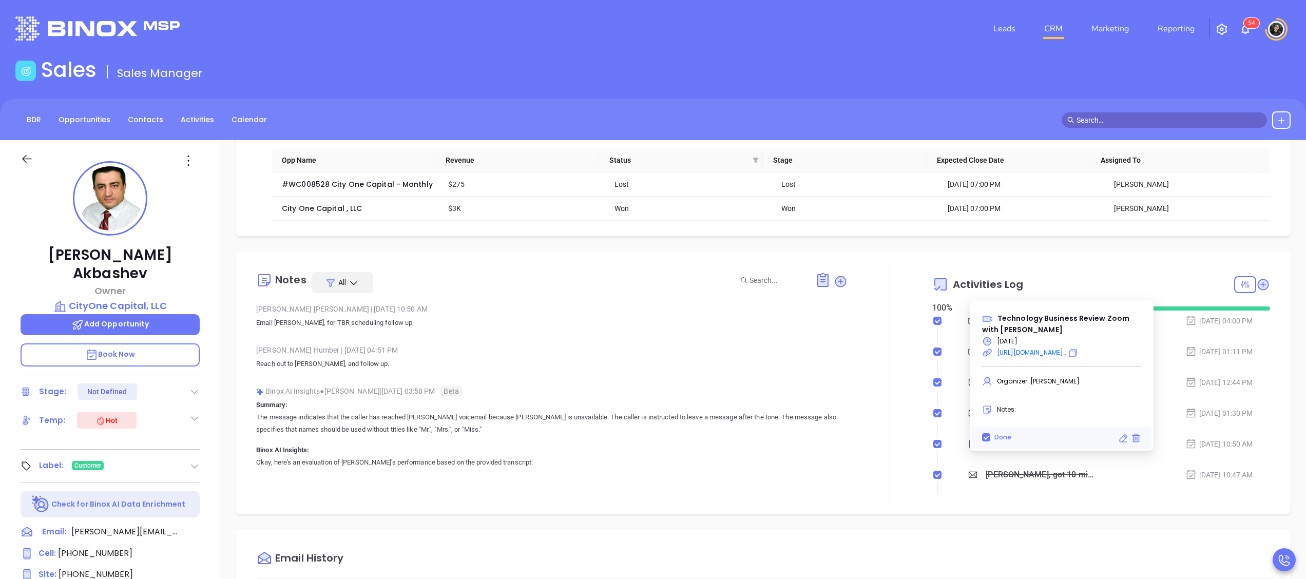
scroll to position [103, 0]
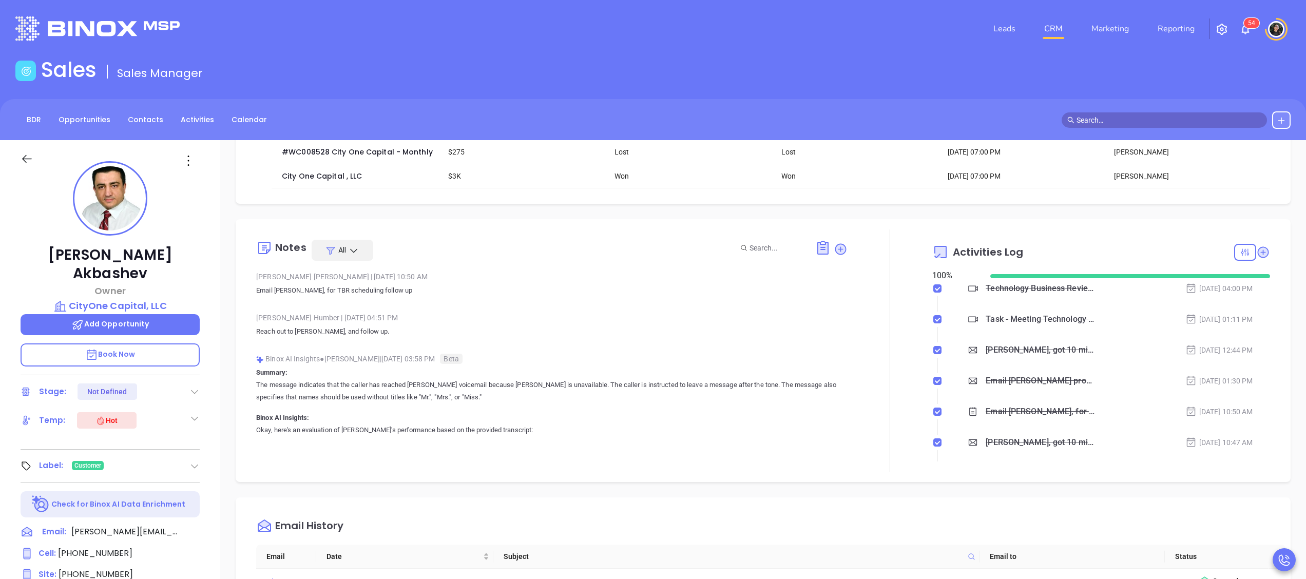
click at [561, 272] on div "Mary Martinez | Aug 25, 2025 10:50 AM" at bounding box center [552, 276] width 592 height 15
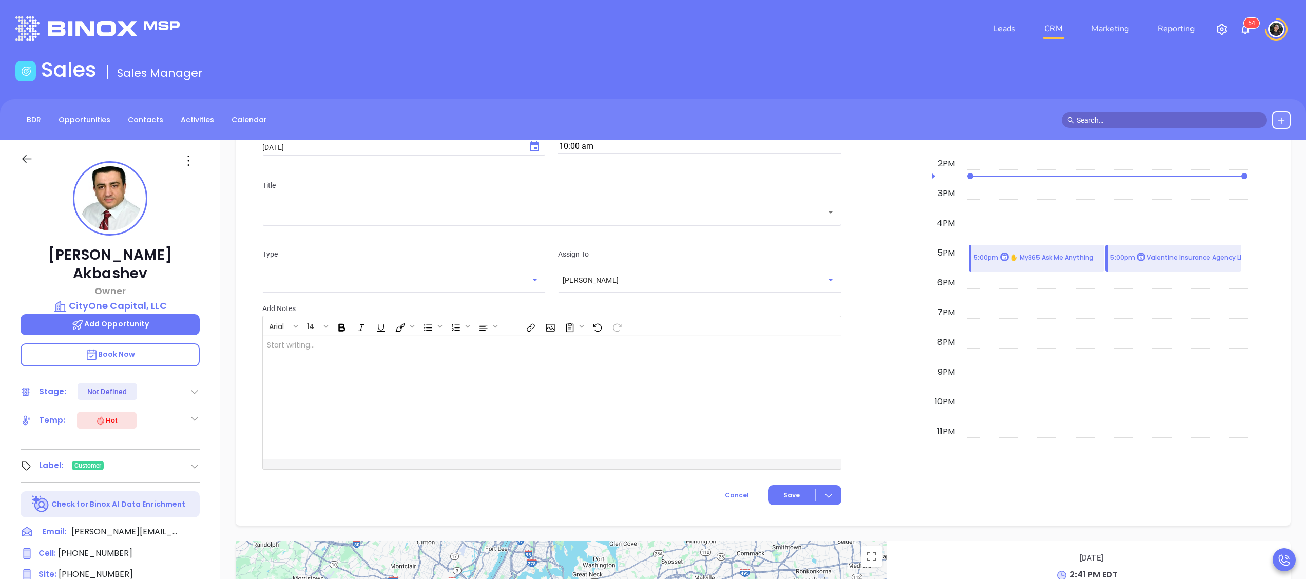
scroll to position [616, 0]
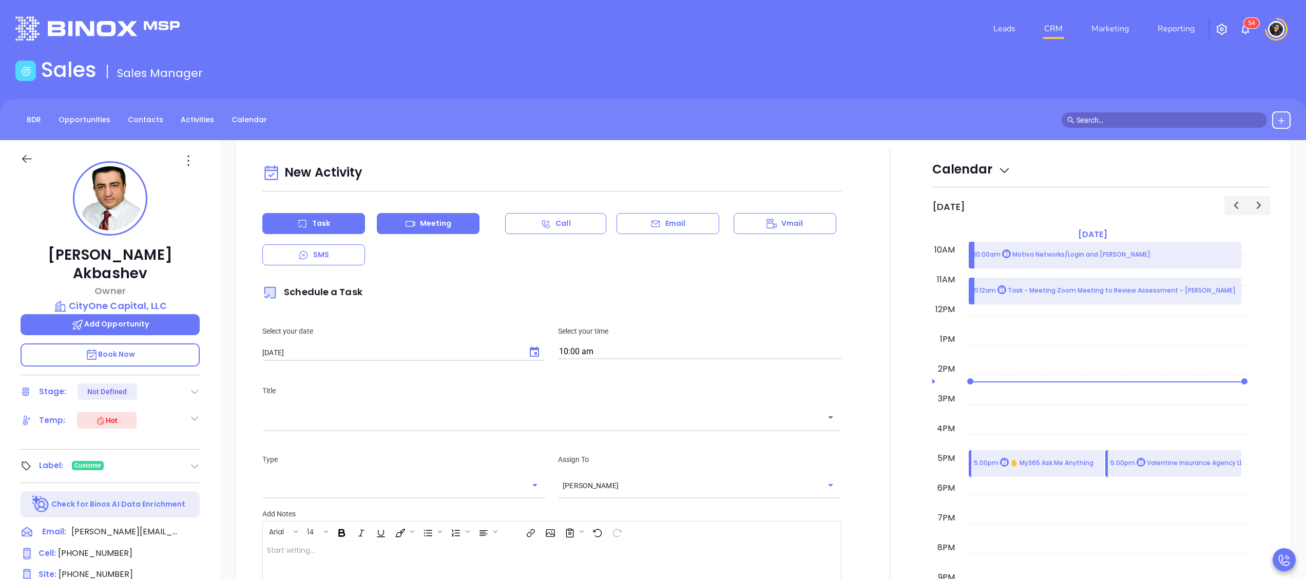
click at [474, 225] on div "Meeting" at bounding box center [428, 223] width 103 height 21
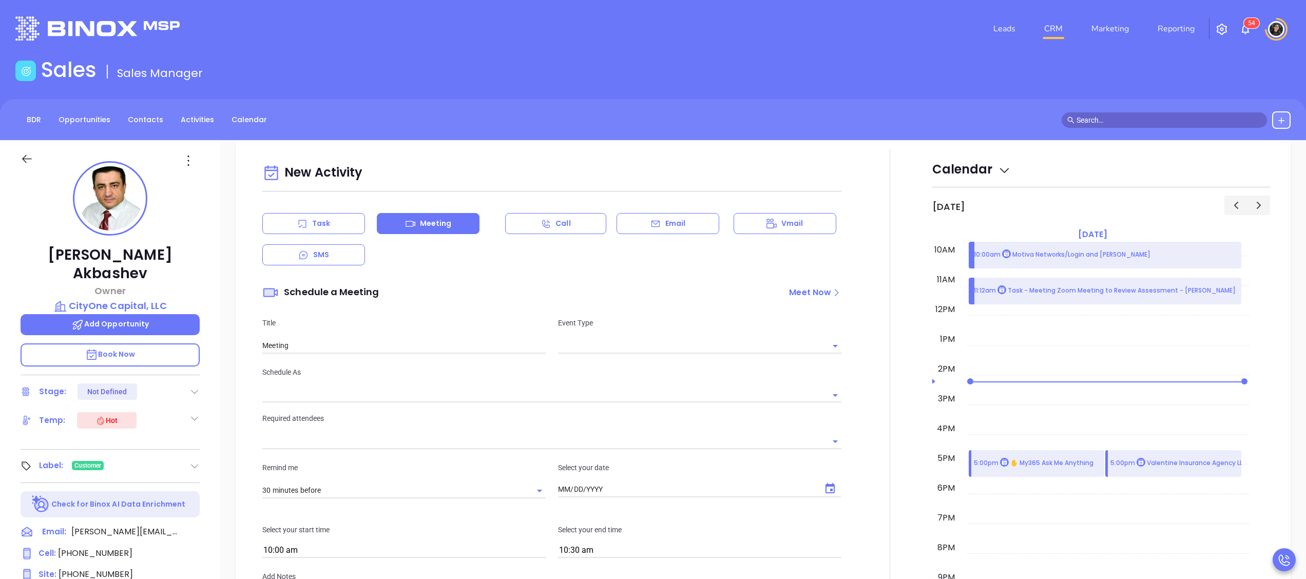
type input "10/02/2025"
click at [721, 349] on input "text" at bounding box center [692, 345] width 268 height 15
click at [676, 382] on li "Zoom" at bounding box center [693, 391] width 279 height 18
type input "Zoom Meeting"
type input "Zoom"
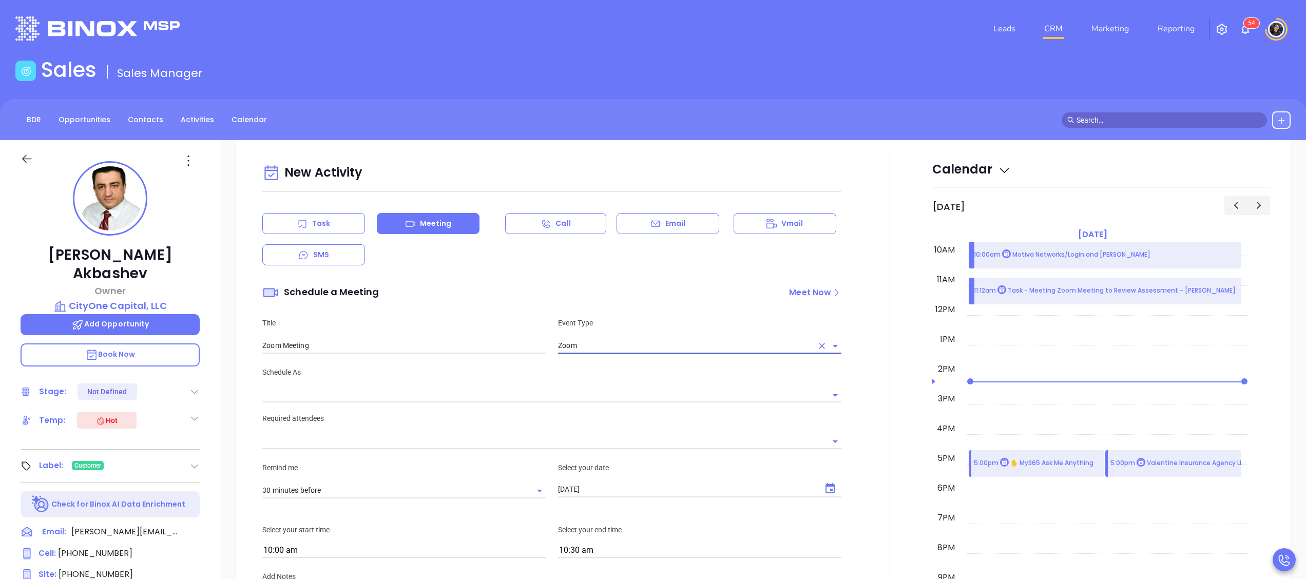
type input "Wendy Hernandez"
click at [428, 339] on div "Title Zoom Meeting" at bounding box center [404, 335] width 296 height 36
drag, startPoint x: 428, startPoint y: 339, endPoint x: 432, endPoint y: 348, distance: 9.6
click at [432, 348] on input "Zoom Meeting" at bounding box center [403, 345] width 283 height 15
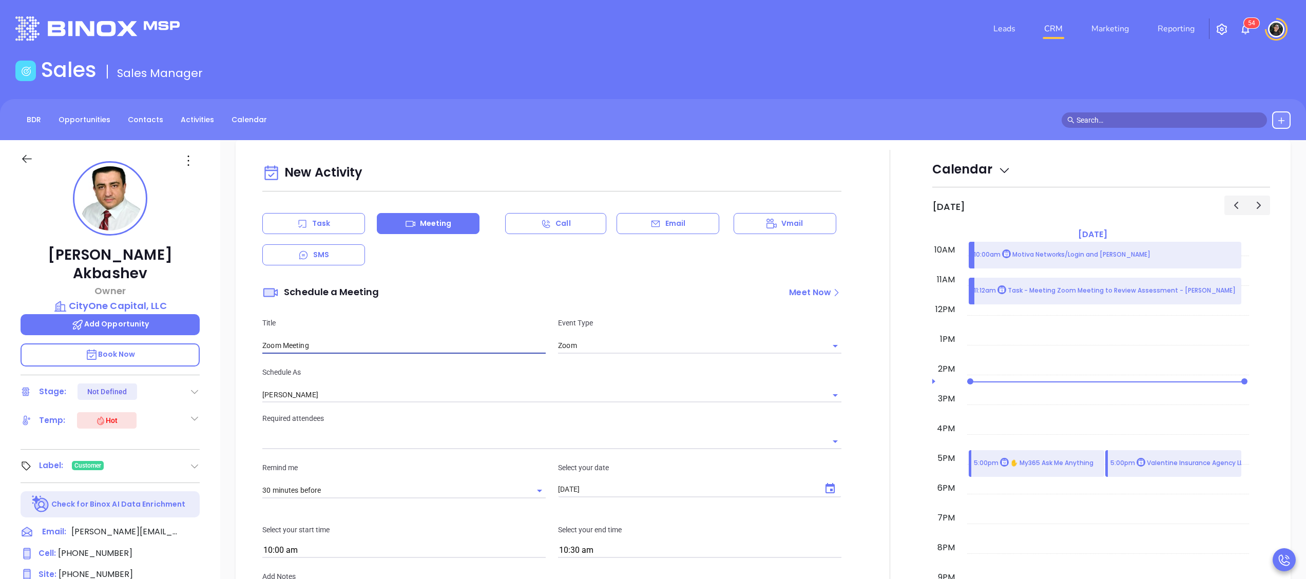
click at [432, 348] on input "Zoom Meeting" at bounding box center [403, 345] width 283 height 15
paste input "echnology Business Review Zoom with Walter - Mike Akbashev"
type input "Technology Business Review Zoom with Walter - Mike Akbashev"
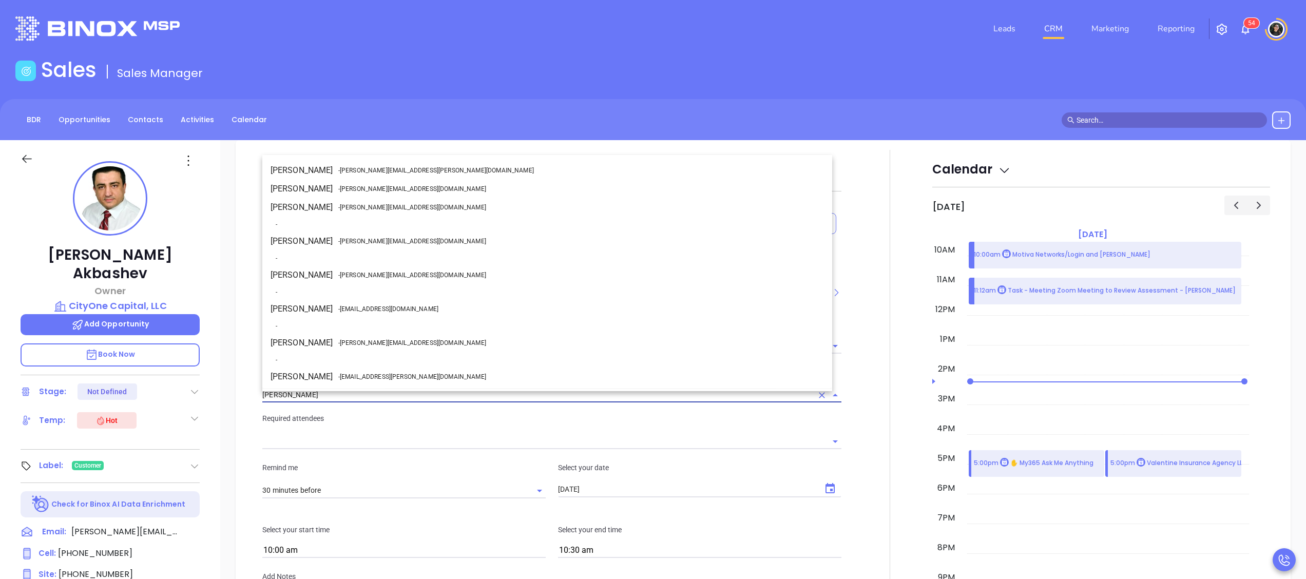
click at [315, 403] on input "Wendy Hernandez" at bounding box center [537, 395] width 550 height 15
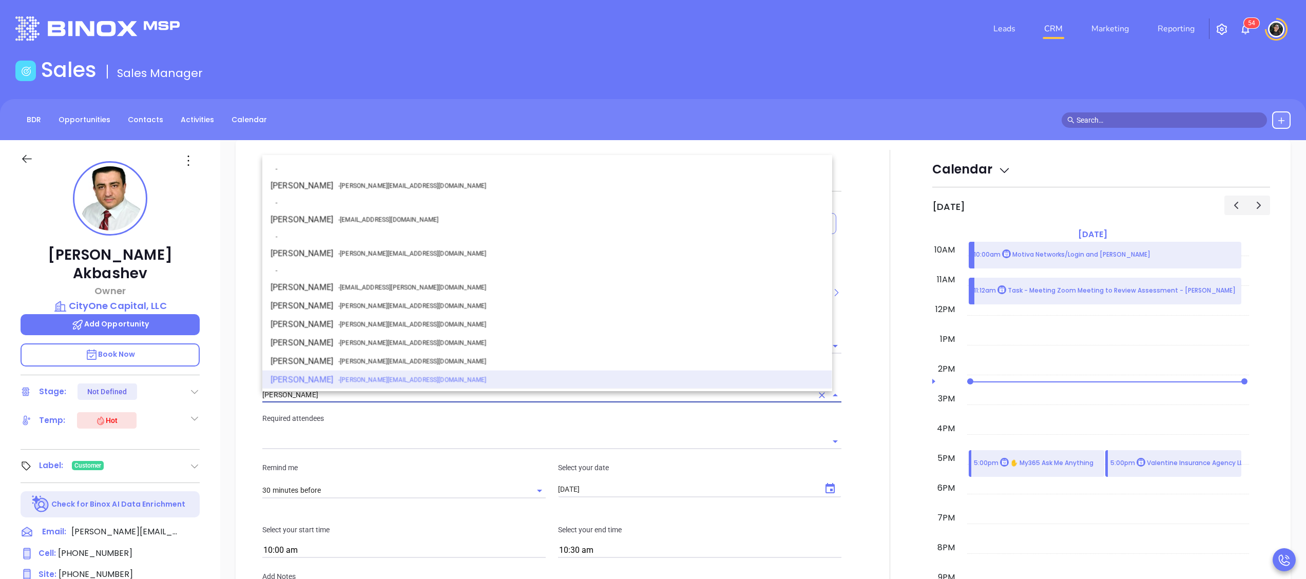
click at [384, 242] on li "-" at bounding box center [547, 235] width 570 height 15
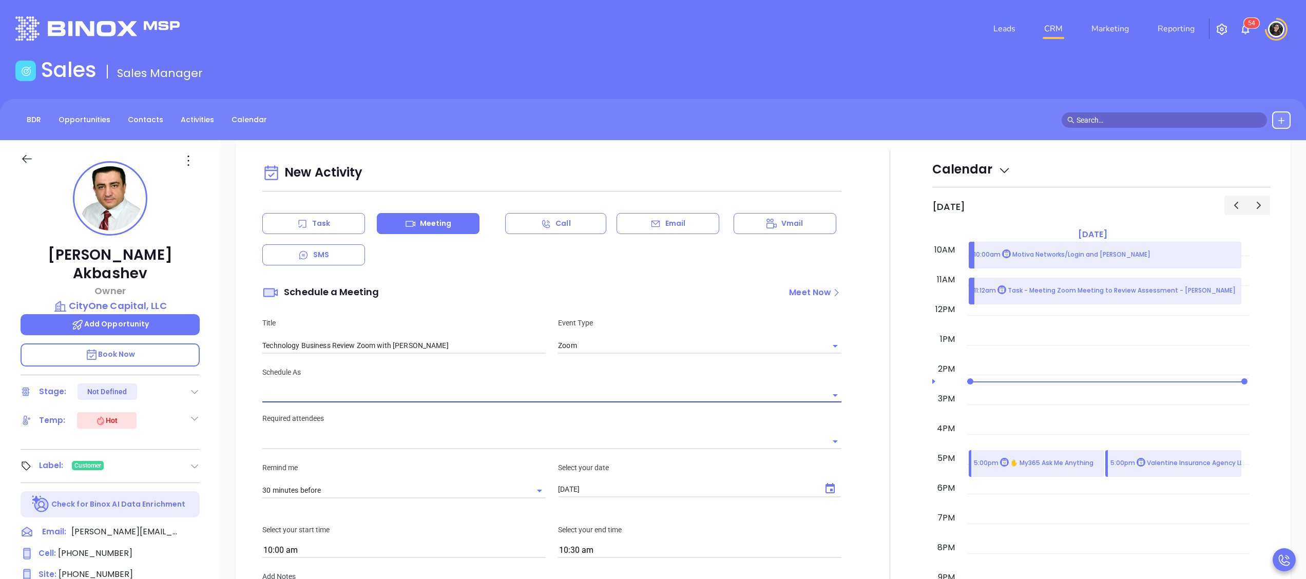
click at [408, 403] on input "text" at bounding box center [544, 395] width 564 height 15
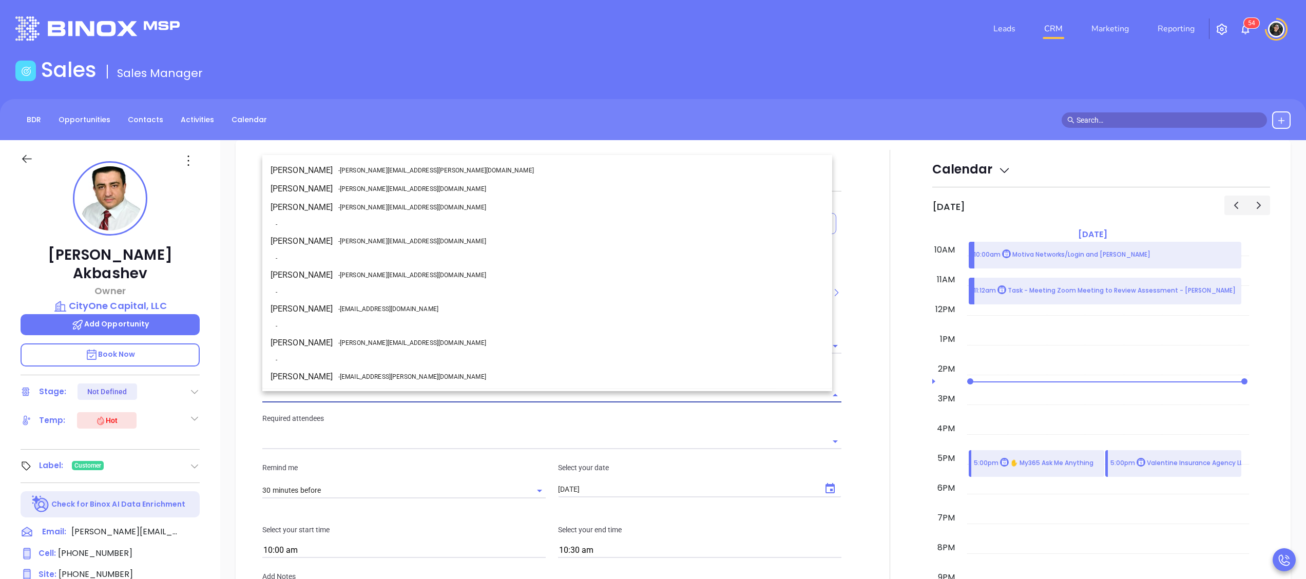
click at [362, 338] on span "- walter@motiva.net" at bounding box center [412, 342] width 148 height 9
type input "[PERSON_NAME]"
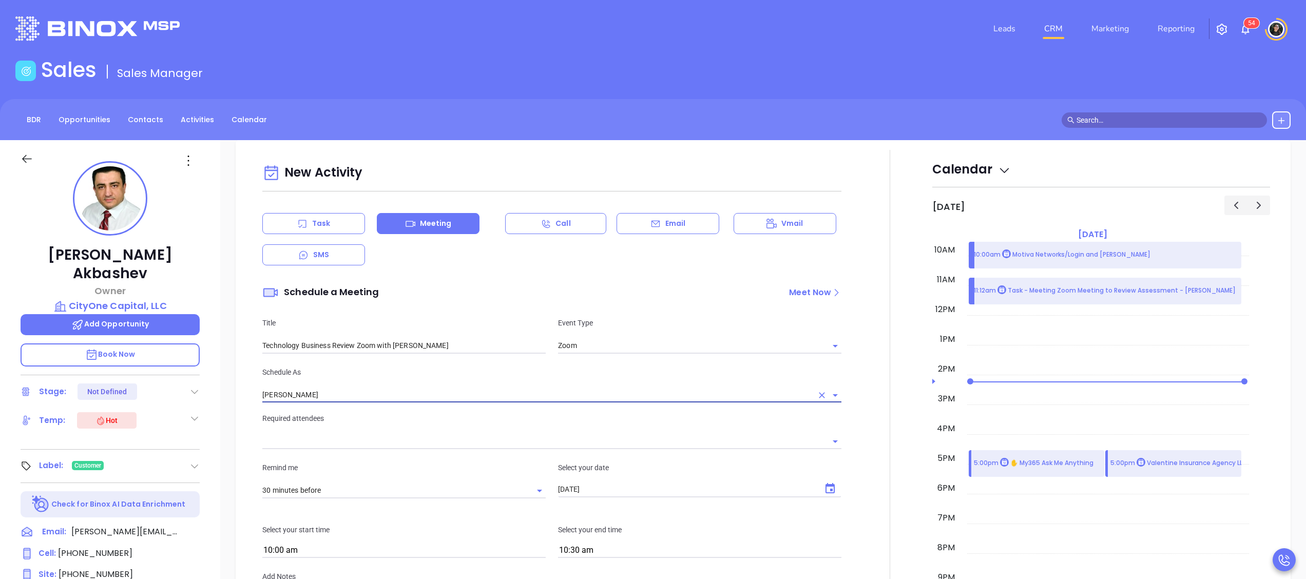
click at [432, 448] on input "text" at bounding box center [544, 441] width 564 height 15
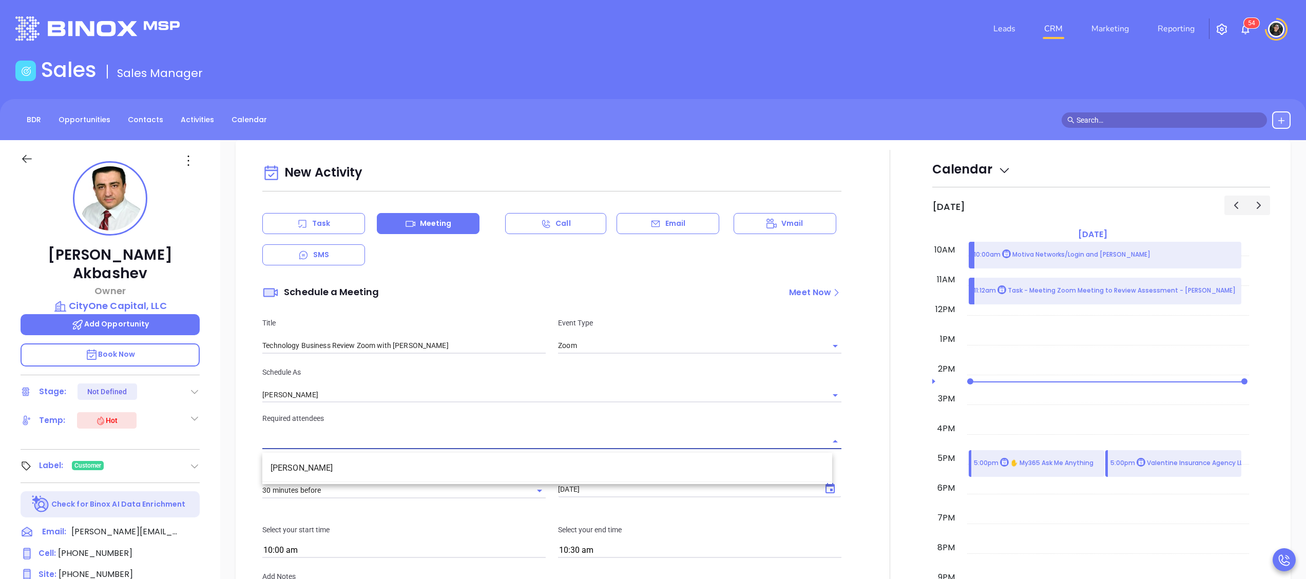
drag, startPoint x: 376, startPoint y: 473, endPoint x: 380, endPoint y: 465, distance: 8.5
click at [376, 472] on li "Mike Akbashev" at bounding box center [547, 468] width 570 height 18
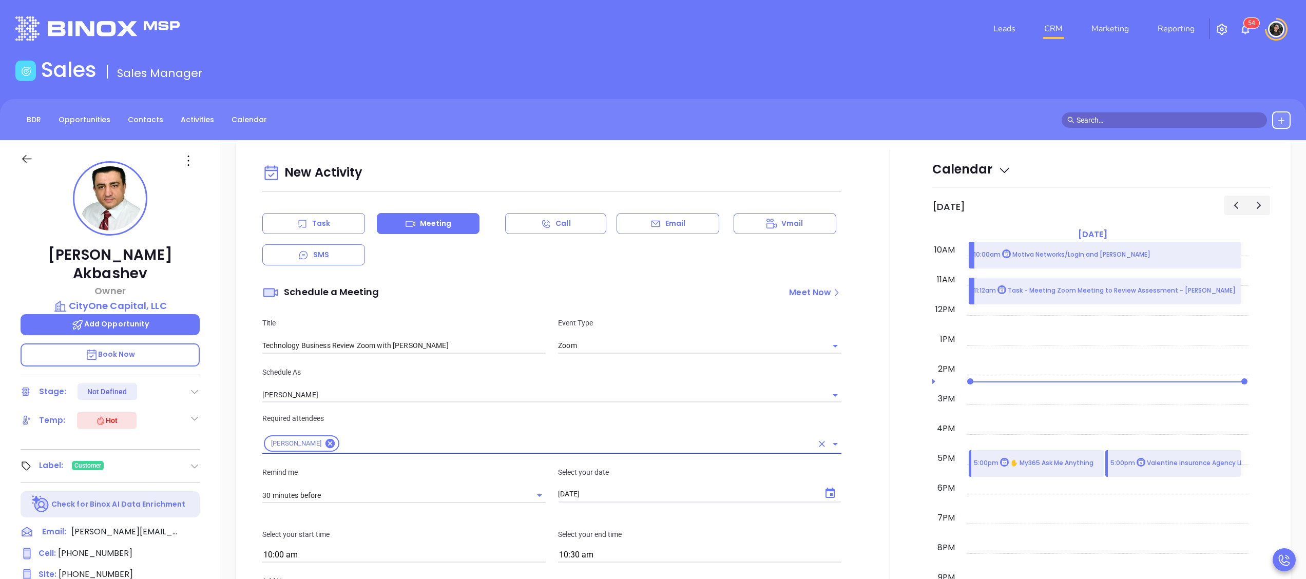
scroll to position [822, 0]
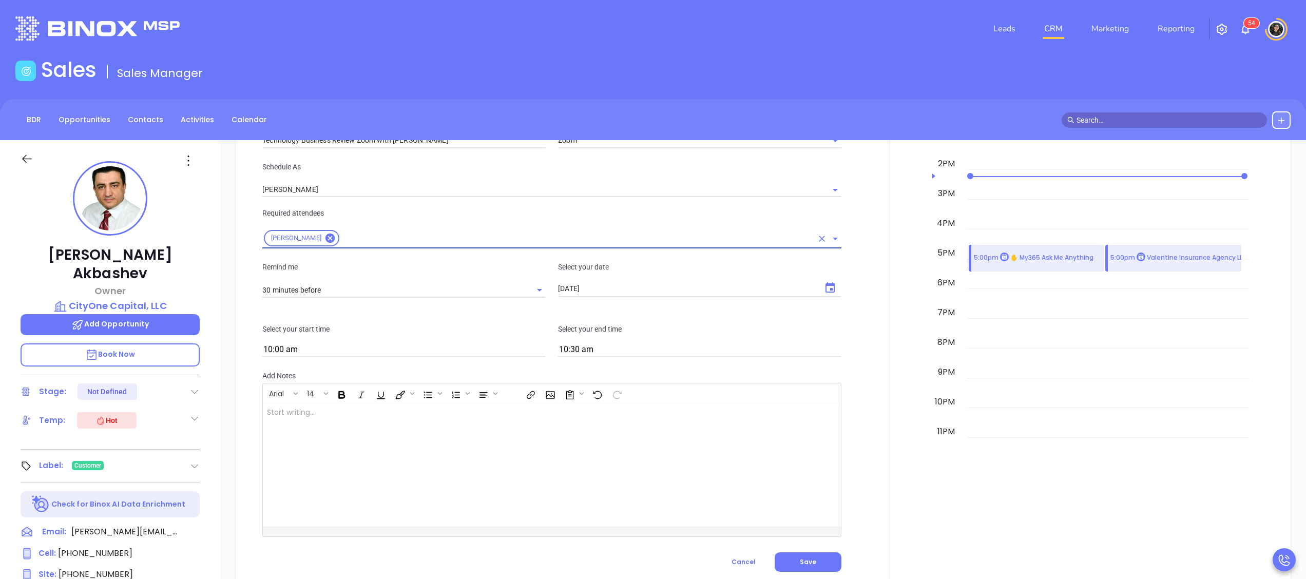
click at [826, 292] on icon "Choose date, selected date is Oct 2, 2025" at bounding box center [830, 287] width 9 height 10
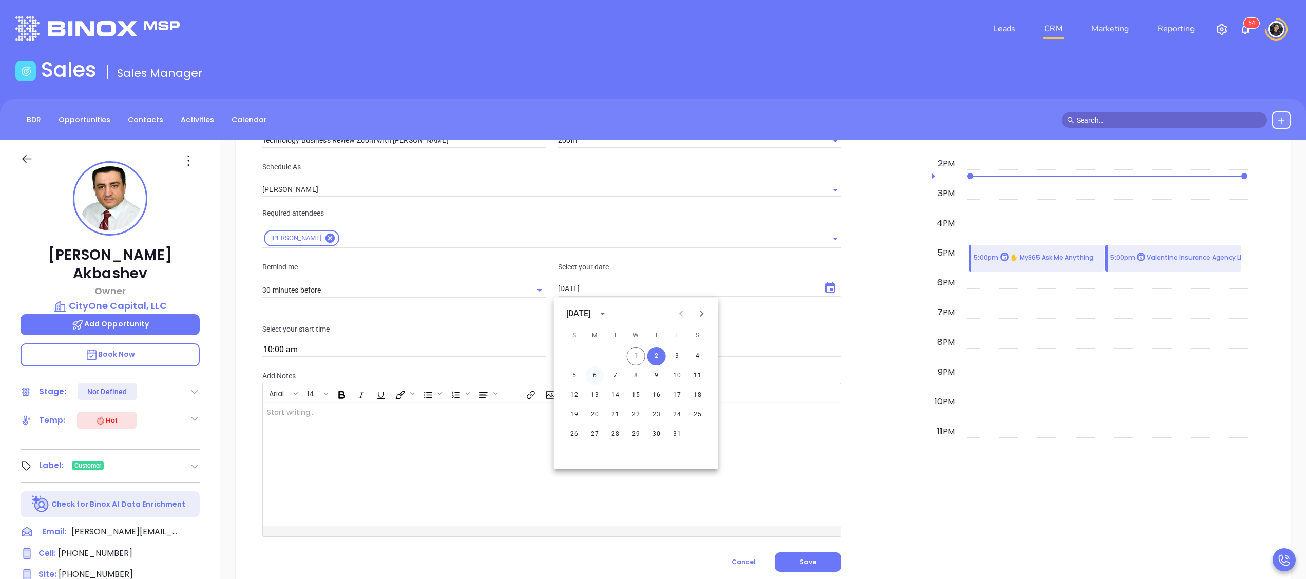
click at [600, 370] on button "6" at bounding box center [595, 376] width 18 height 18
type input "10/06/2025"
click at [500, 350] on input "10:00 am" at bounding box center [403, 350] width 283 height 14
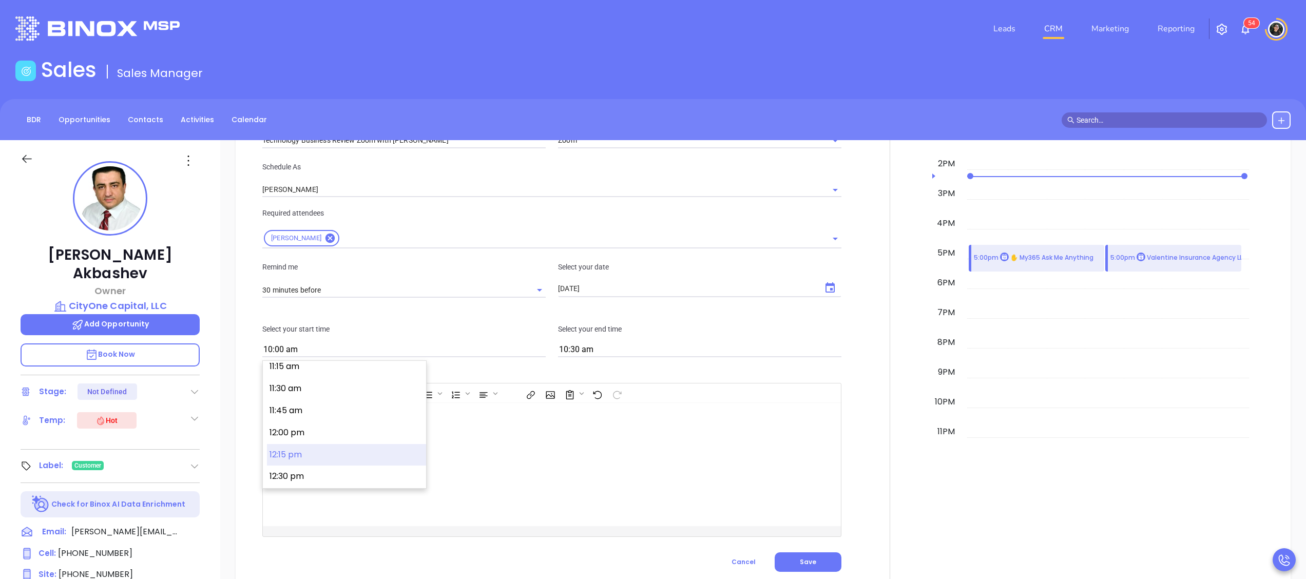
scroll to position [964, 0]
click at [338, 464] on button "12:00 pm" at bounding box center [346, 464] width 159 height 22
type input "12:00 pm"
type input "12:30 pm"
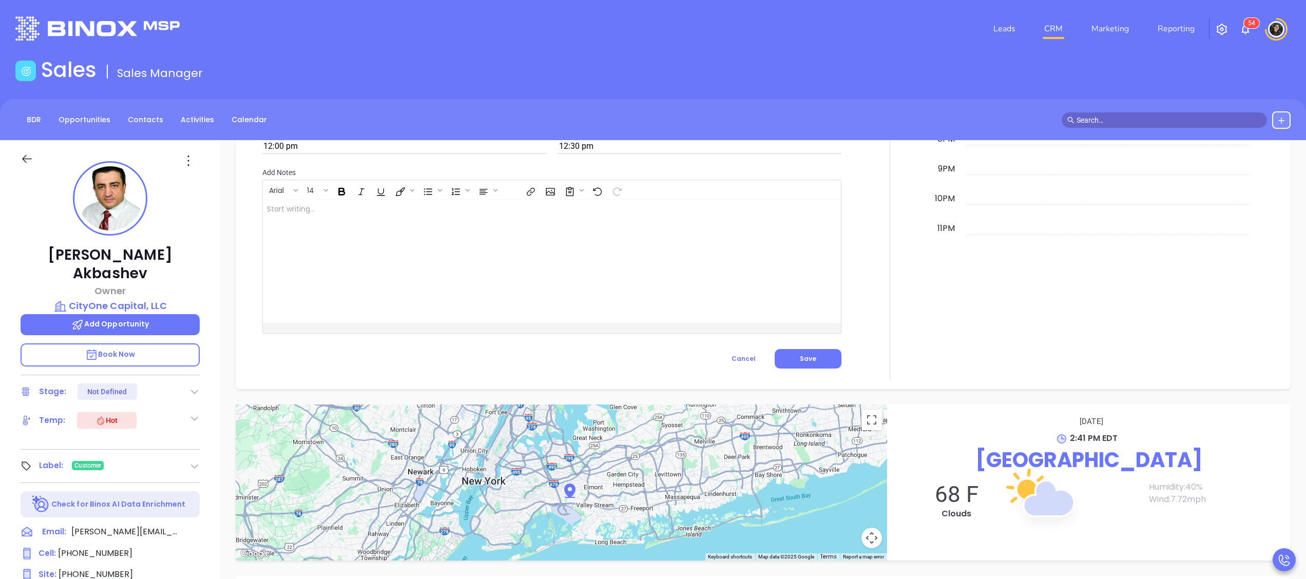
scroll to position [1027, 0]
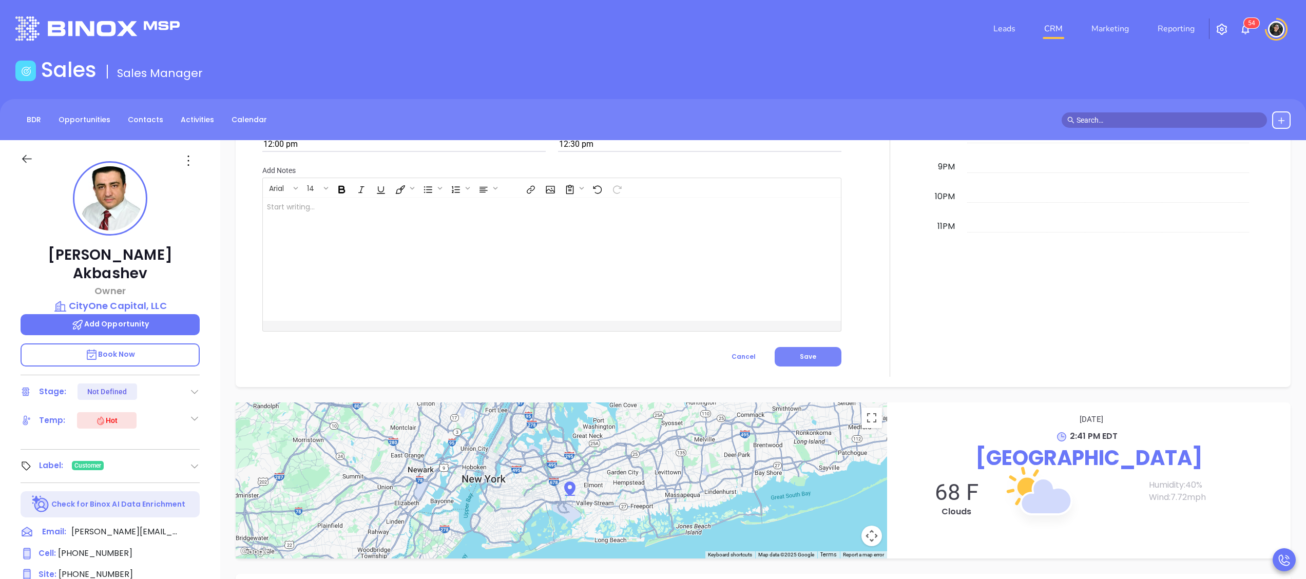
click at [789, 360] on button "Save" at bounding box center [808, 357] width 67 height 20
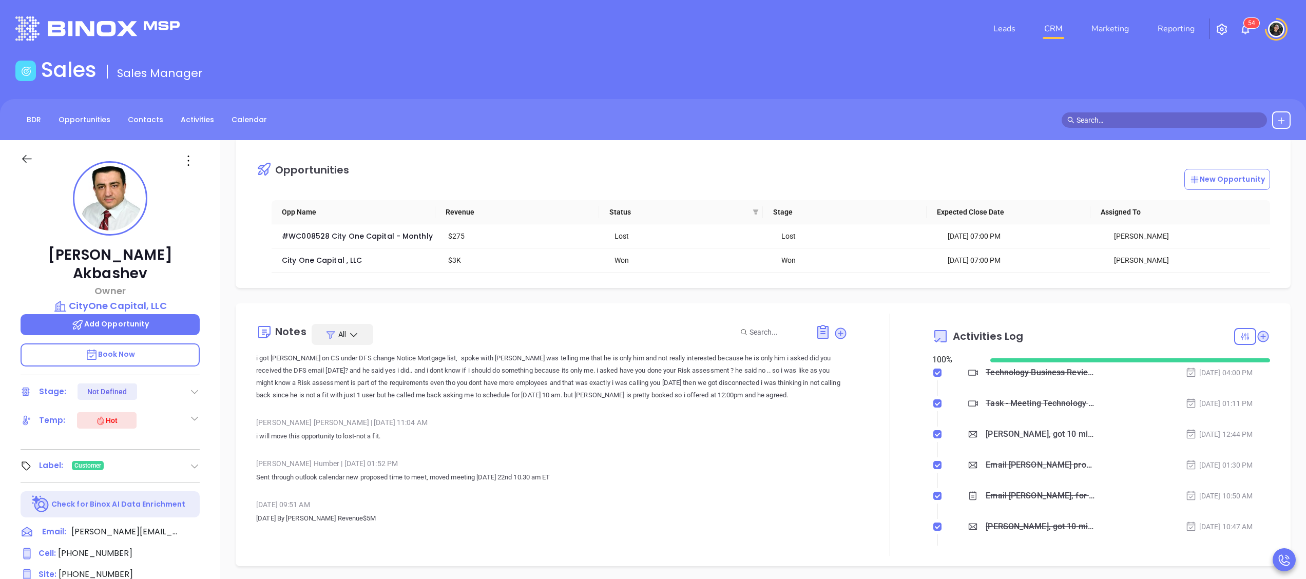
scroll to position [0, 0]
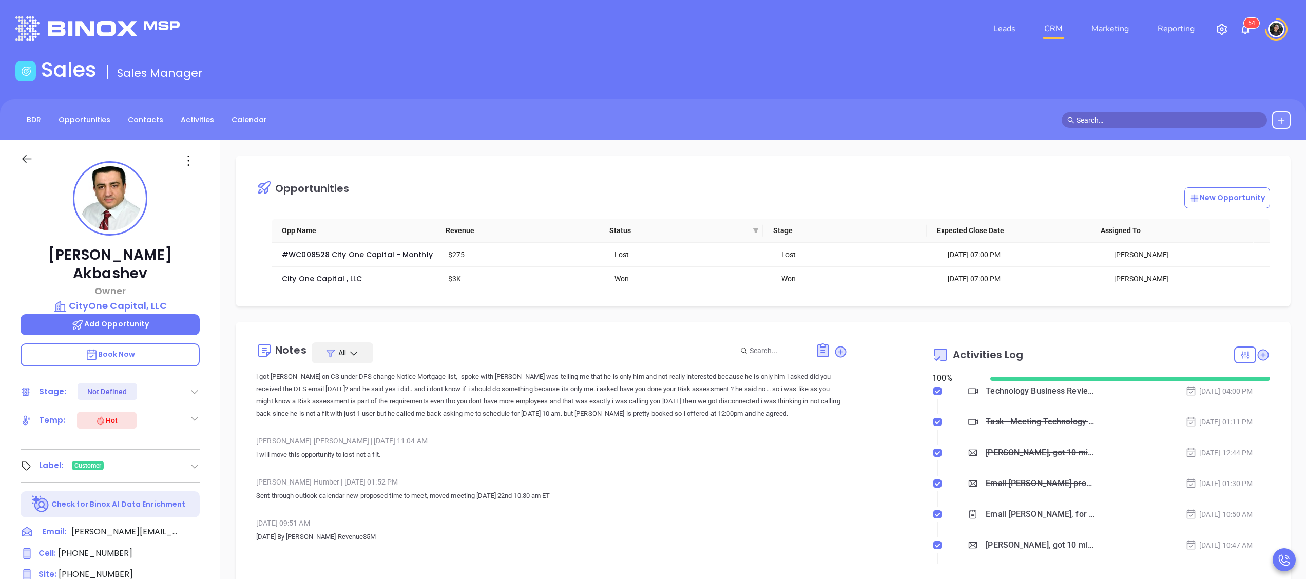
type input "Meeting"
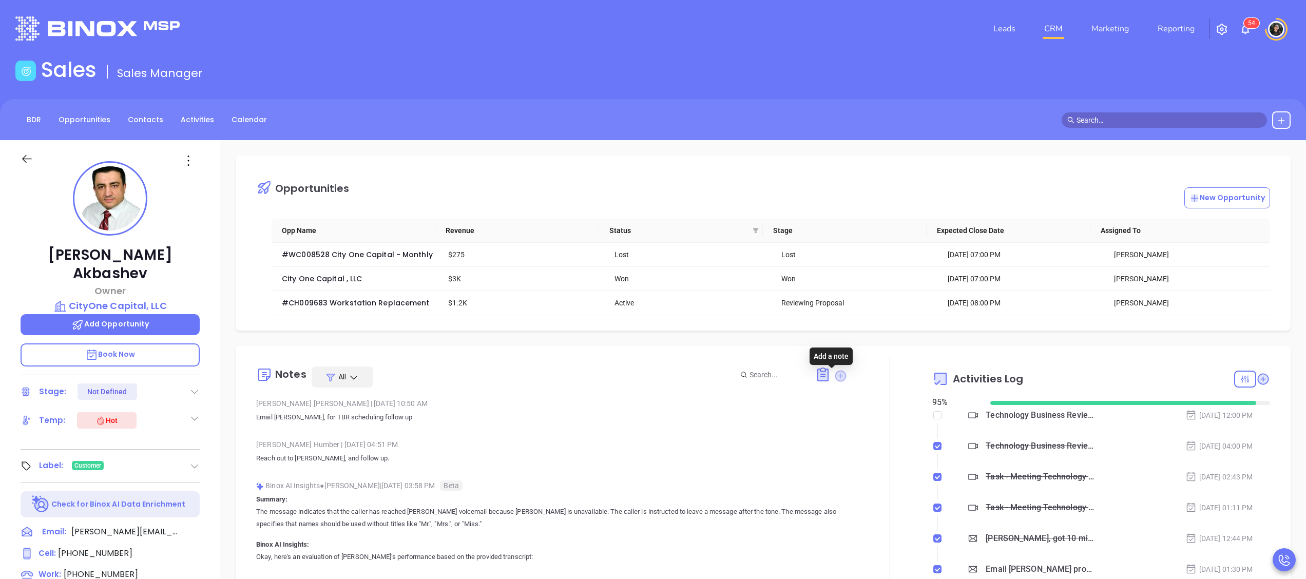
click at [835, 374] on icon at bounding box center [840, 375] width 11 height 11
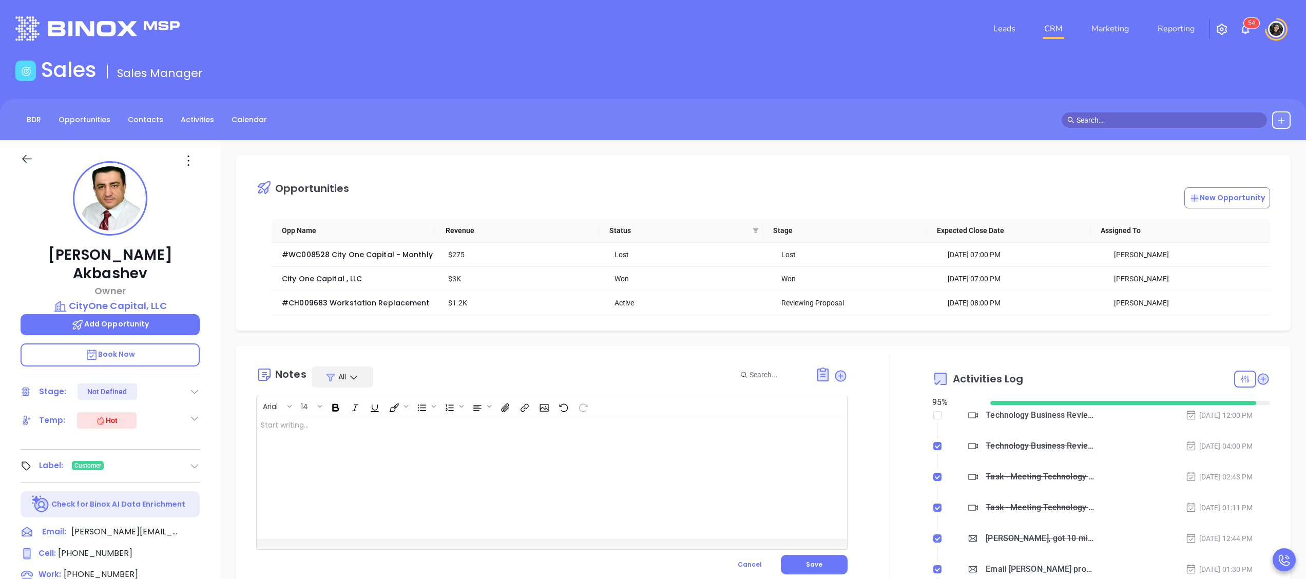
click at [687, 453] on div at bounding box center [531, 477] width 549 height 123
click at [821, 565] on button "Save" at bounding box center [814, 565] width 67 height 20
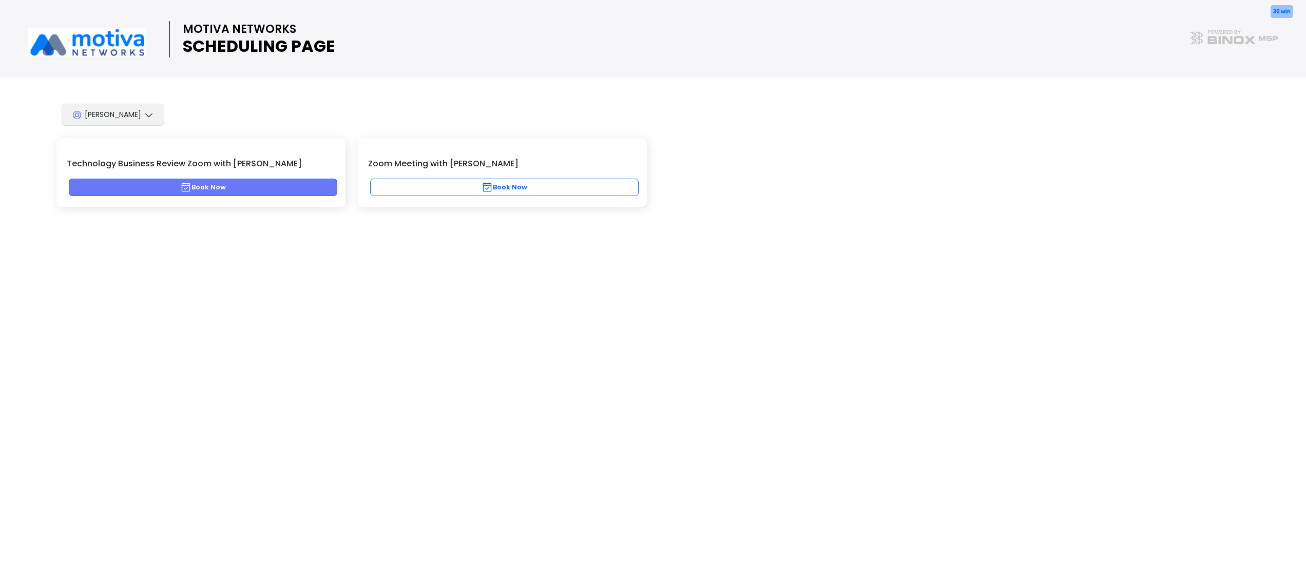
click at [298, 181] on button "Book Now" at bounding box center [203, 187] width 269 height 17
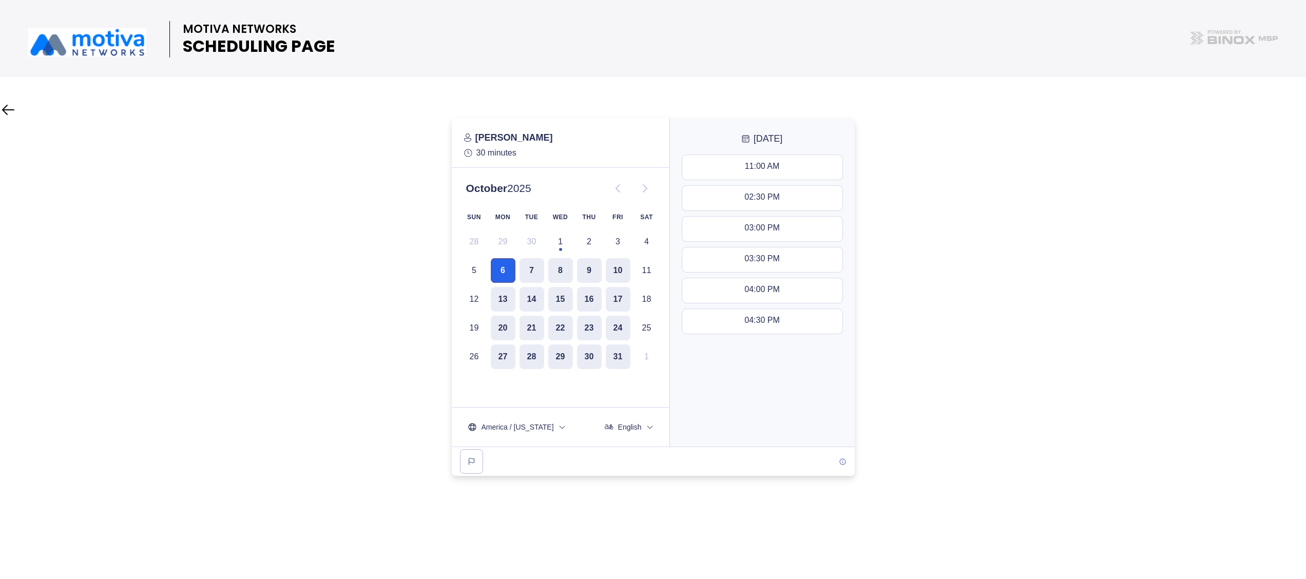
click at [511, 266] on button "6" at bounding box center [503, 270] width 25 height 25
click at [509, 266] on button "6" at bounding box center [503, 270] width 25 height 25
